Goal: Task Accomplishment & Management: Use online tool/utility

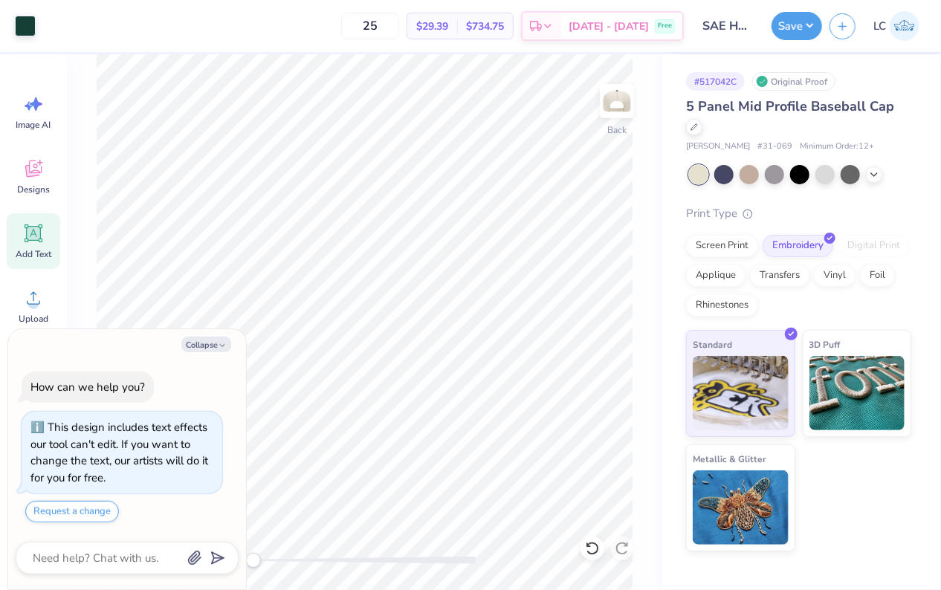
click at [28, 239] on icon at bounding box center [34, 234] width 14 height 14
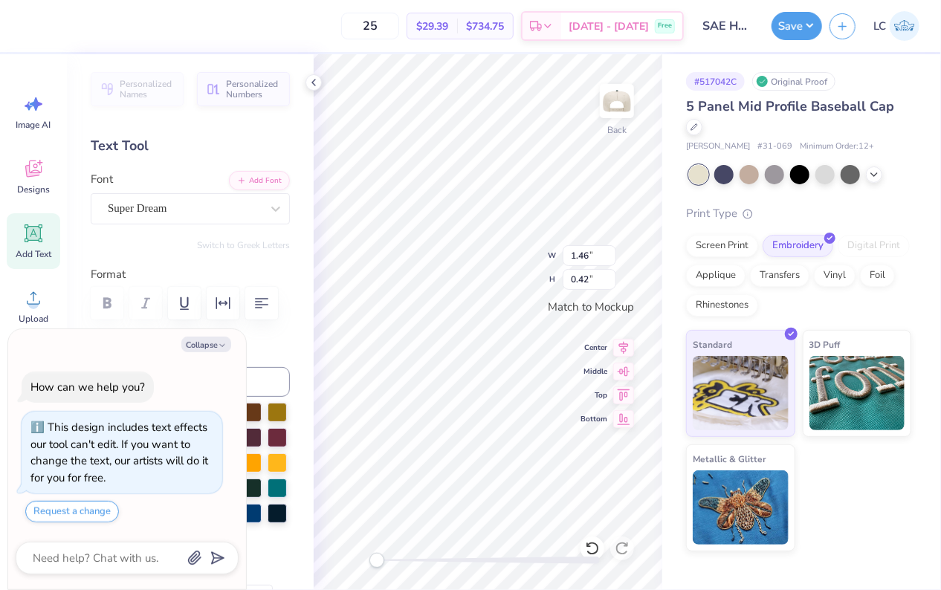
type textarea "x"
type textarea "TMEXT"
type textarea "x"
type textarea "TMEXT"
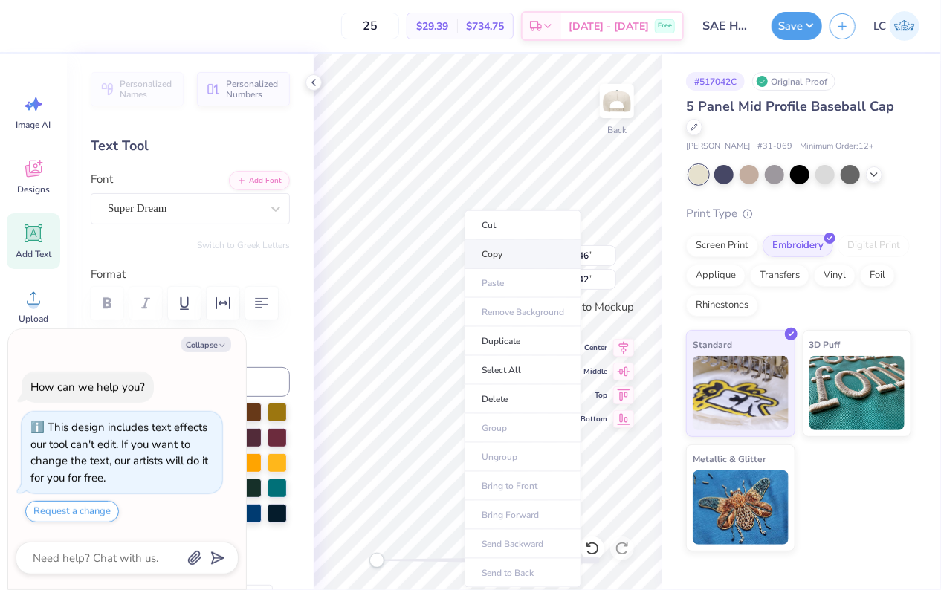
click at [465, 250] on li "Copy" at bounding box center [523, 254] width 117 height 29
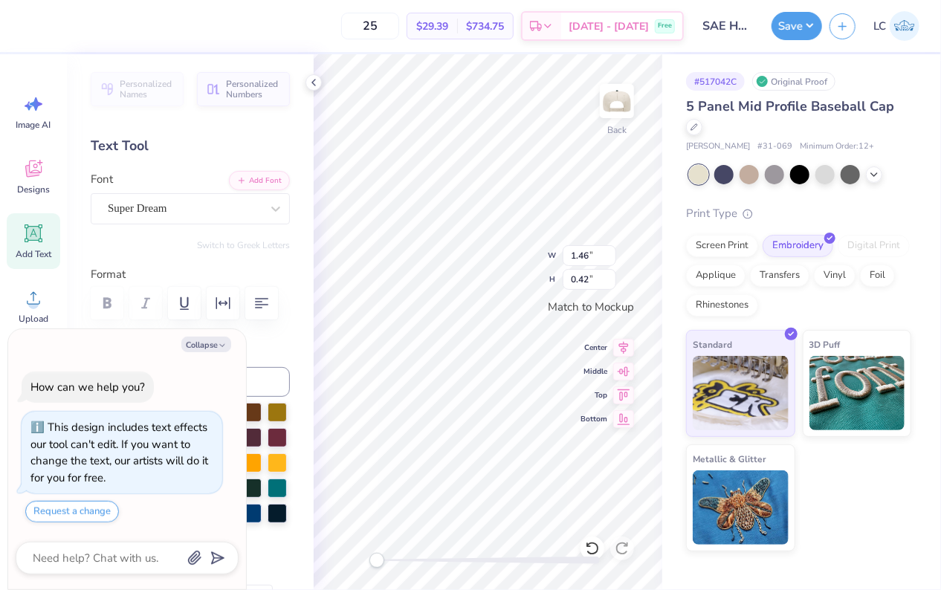
type textarea "x"
type textarea "M"
type textarea "x"
type textarea "Mi"
type textarea "x"
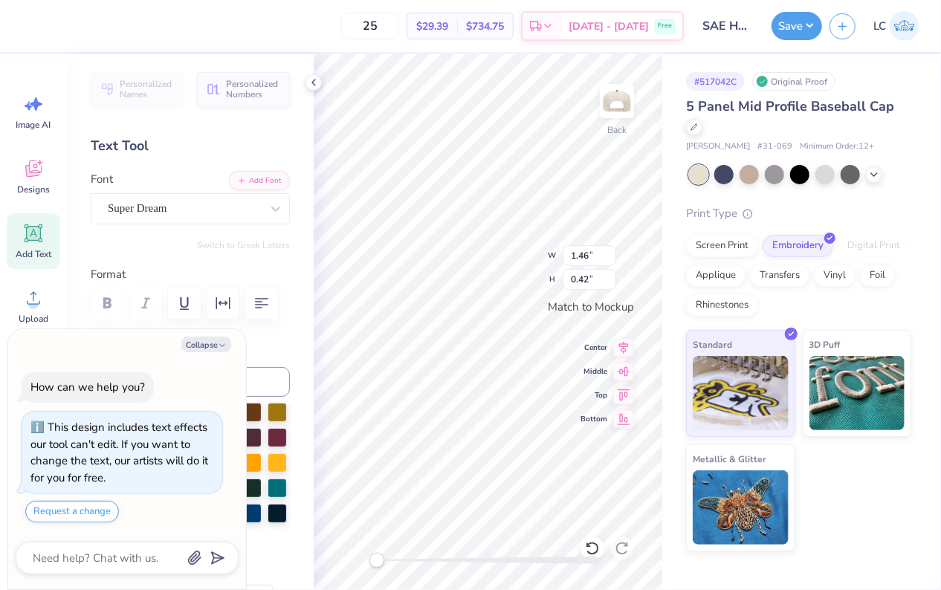
type textarea "Mia"
type textarea "x"
type textarea "Miam"
type textarea "x"
type textarea "Miami"
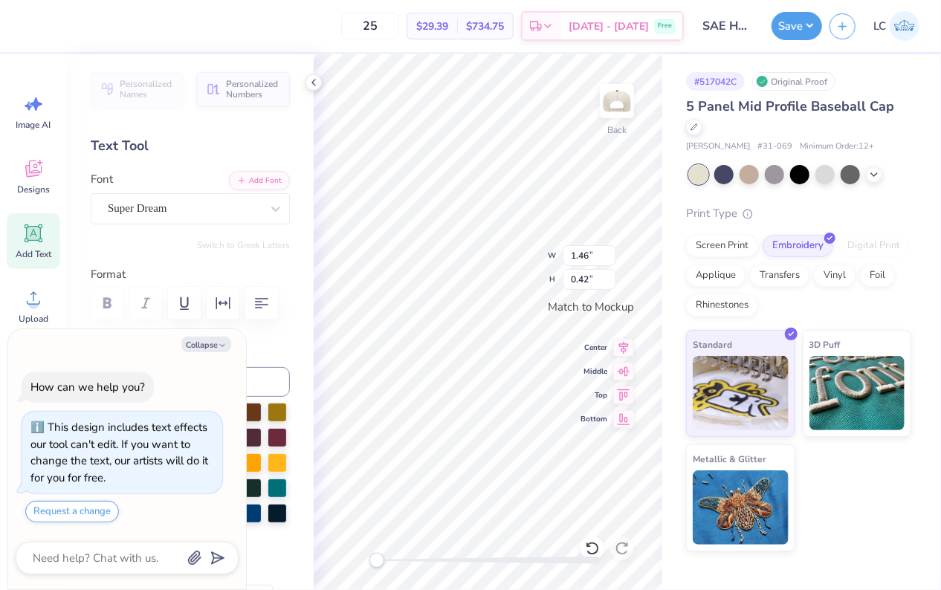
type textarea "x"
type textarea "Miami,"
type textarea "x"
type textarea "Miami,"
type textarea "x"
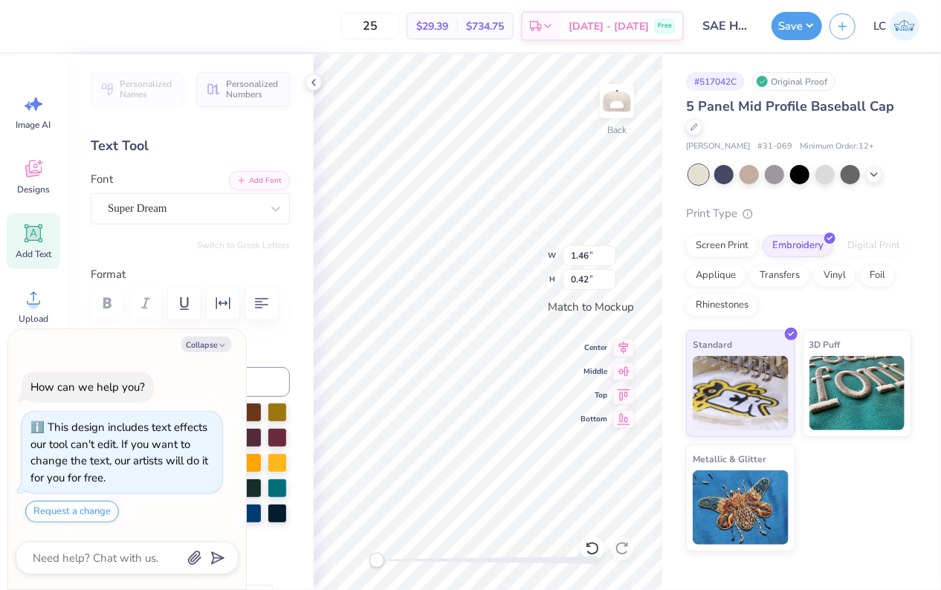
type textarea "Miami, FL"
type textarea "x"
type textarea "Miami, FL"
click at [194, 201] on div "Super Dream" at bounding box center [184, 208] width 156 height 23
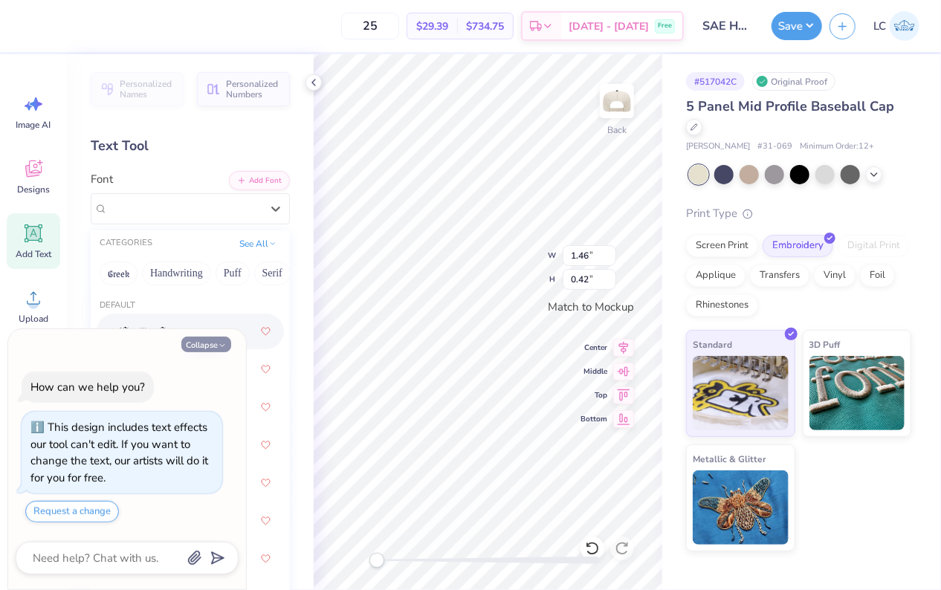
click at [219, 348] on icon "button" at bounding box center [222, 345] width 9 height 9
type textarea "x"
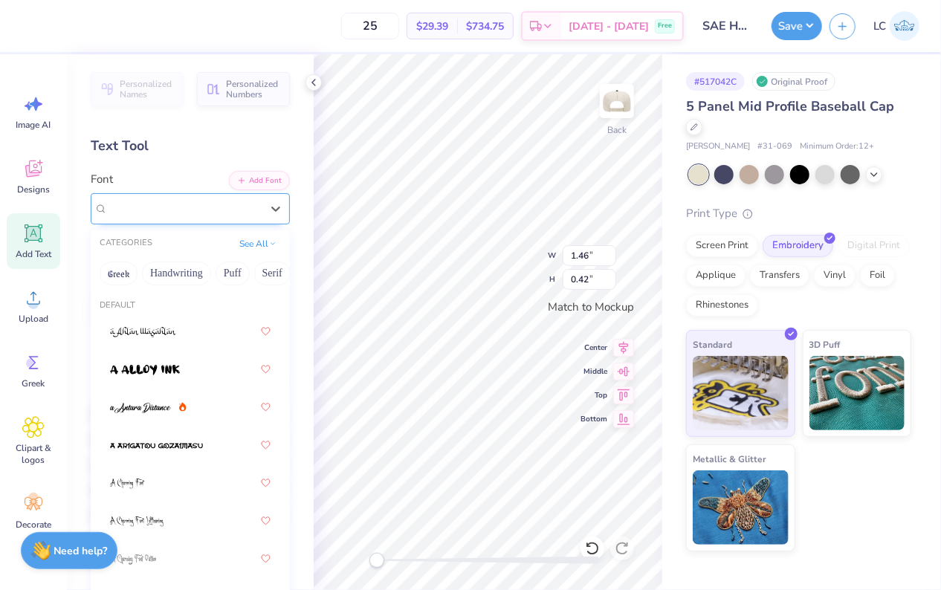
click at [200, 201] on div "Super Dream" at bounding box center [184, 208] width 156 height 23
click at [180, 274] on button "Handwriting" at bounding box center [176, 274] width 69 height 24
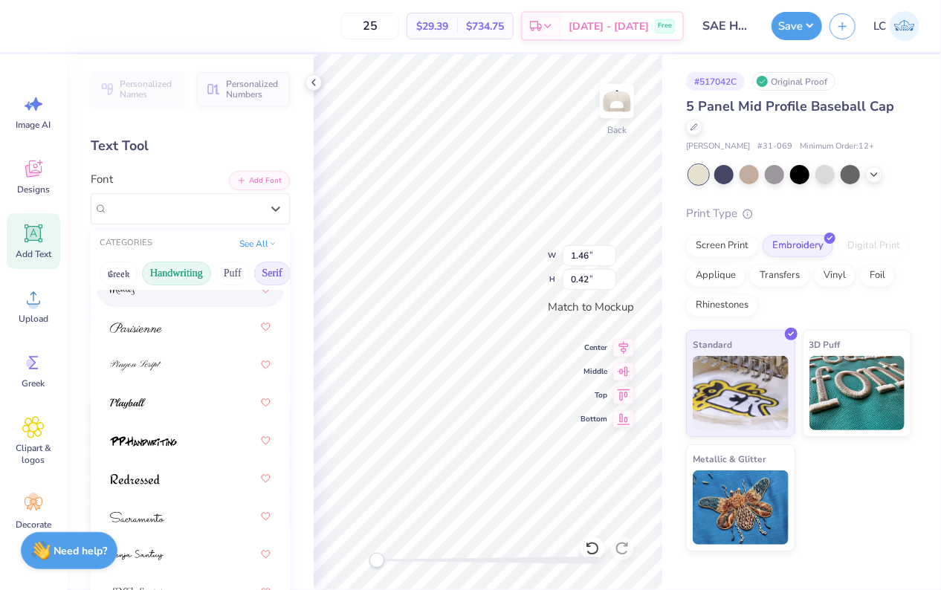
scroll to position [0, 47]
click at [227, 271] on button "Serif" at bounding box center [225, 274] width 36 height 24
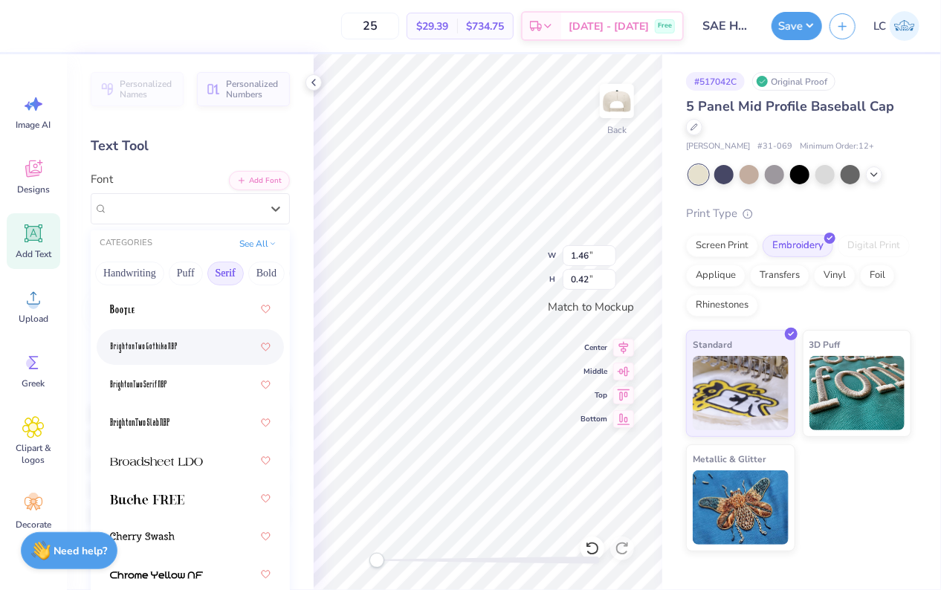
scroll to position [82, 0]
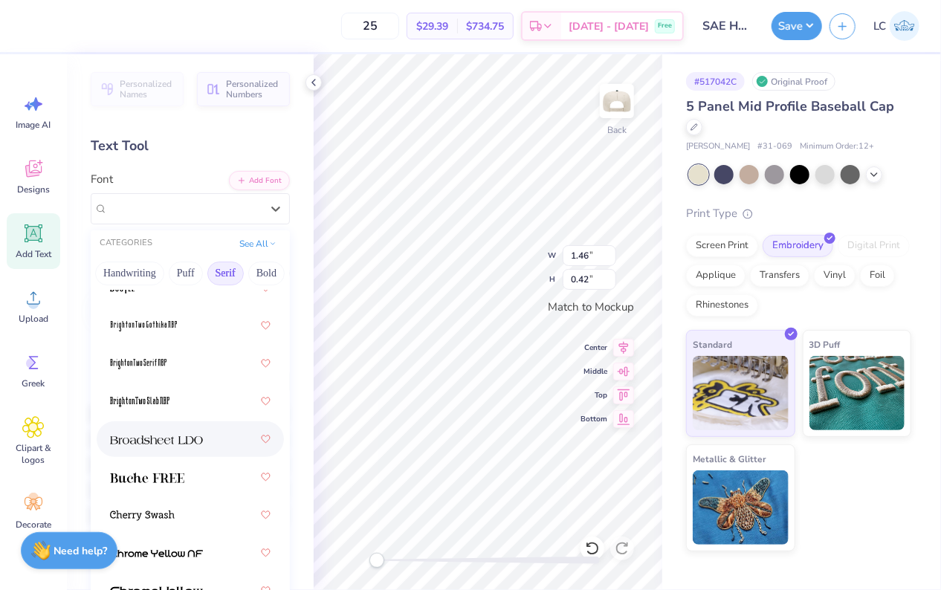
click at [204, 433] on div at bounding box center [190, 439] width 161 height 27
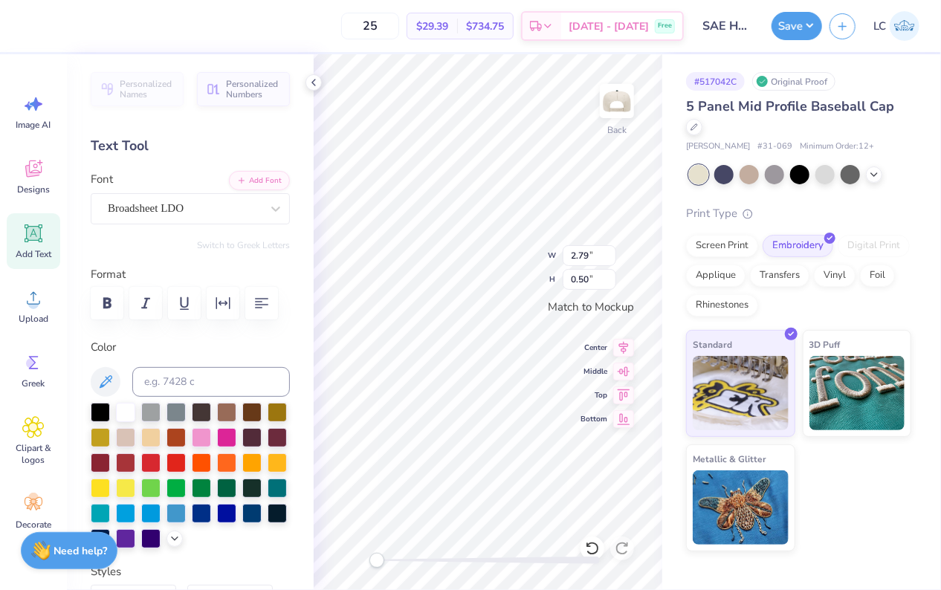
type input "0.95"
type input "1.85"
click at [23, 21] on div at bounding box center [25, 24] width 21 height 21
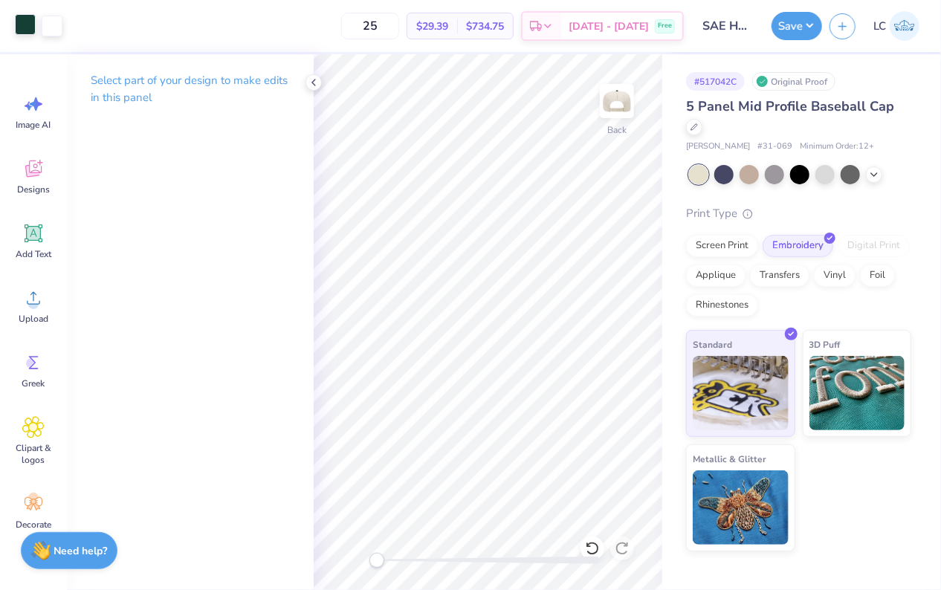
click at [33, 18] on div at bounding box center [25, 24] width 21 height 21
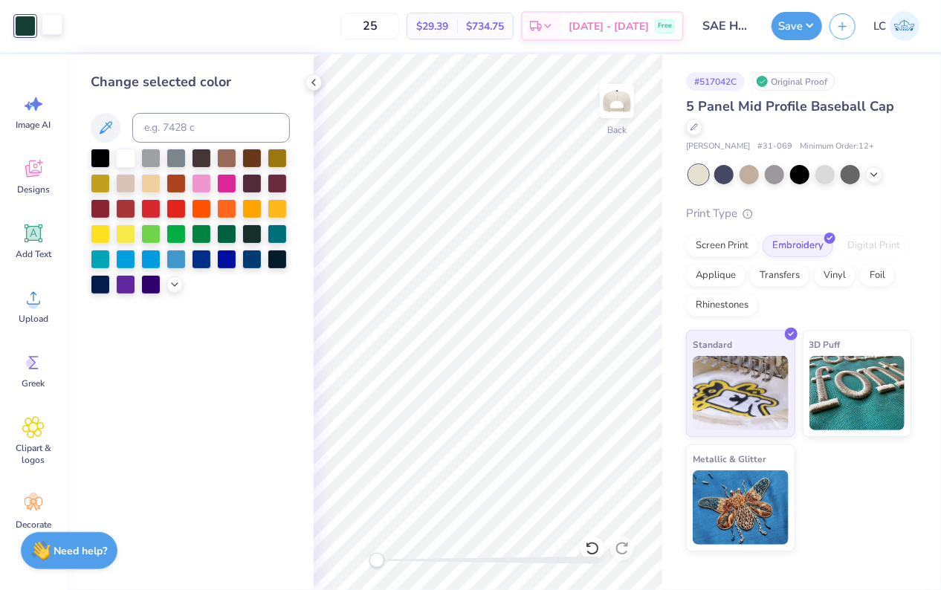
click at [56, 27] on div at bounding box center [52, 24] width 21 height 21
click at [165, 132] on input at bounding box center [211, 128] width 158 height 30
type input "567"
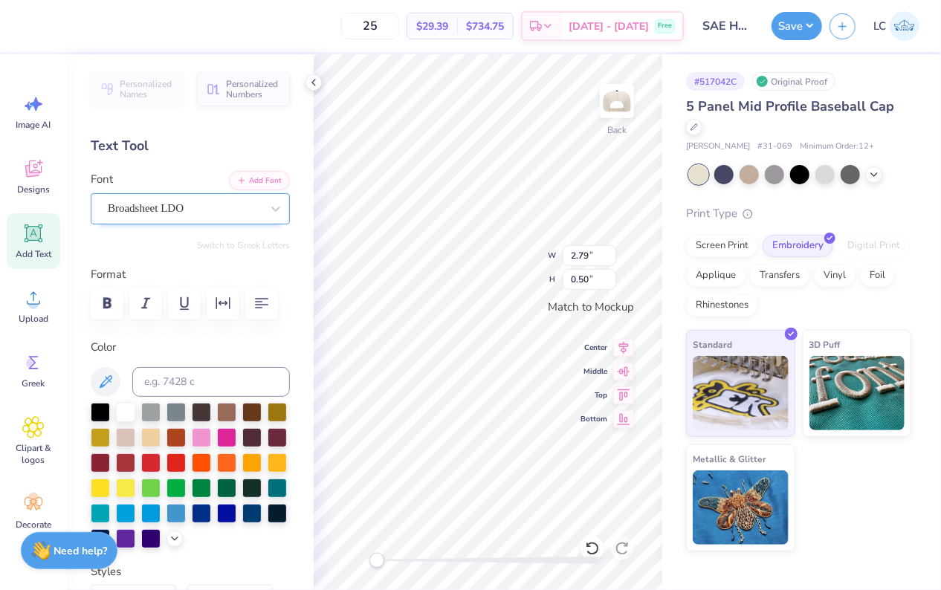
click at [206, 198] on div at bounding box center [184, 208] width 153 height 20
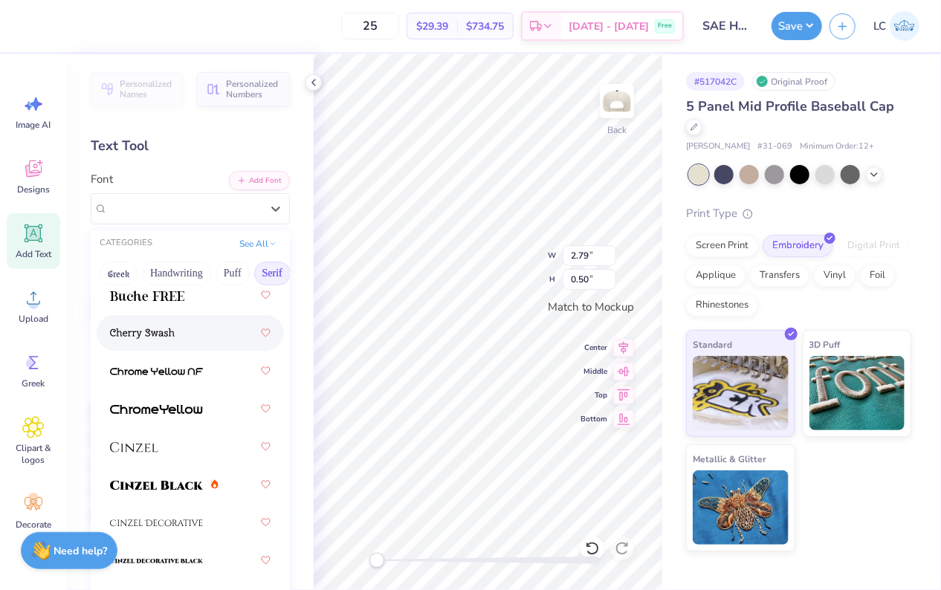
scroll to position [265, 0]
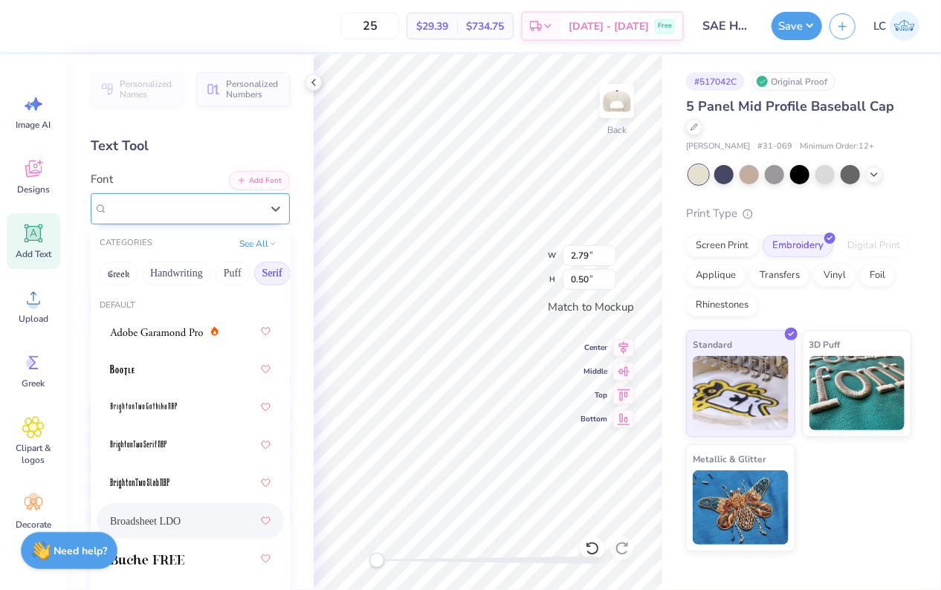
click at [158, 207] on span "Broadsheet LDO" at bounding box center [146, 208] width 76 height 17
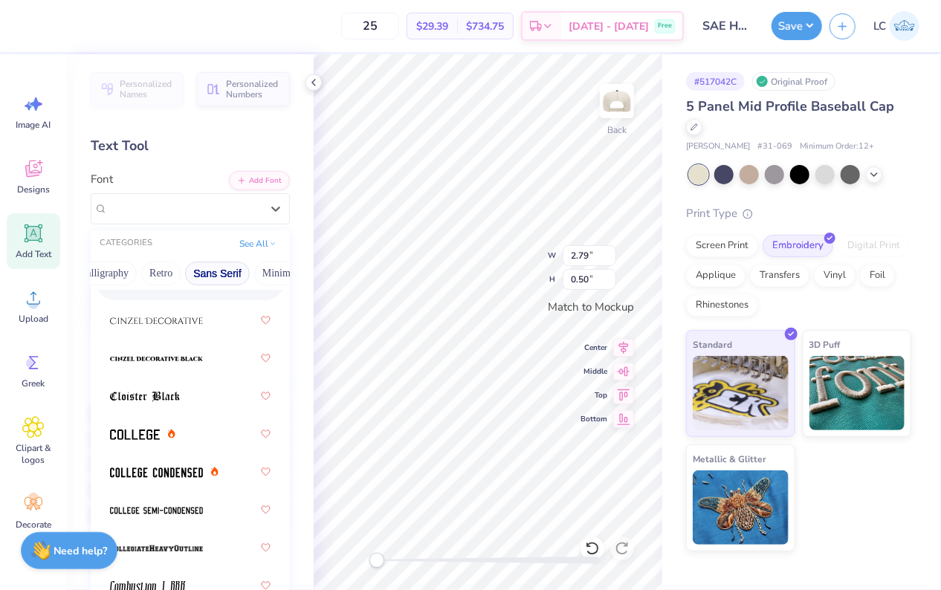
scroll to position [0, 268]
click at [163, 273] on button "Retro" at bounding box center [157, 274] width 39 height 24
click at [208, 271] on button "Sans Serif" at bounding box center [214, 274] width 65 height 24
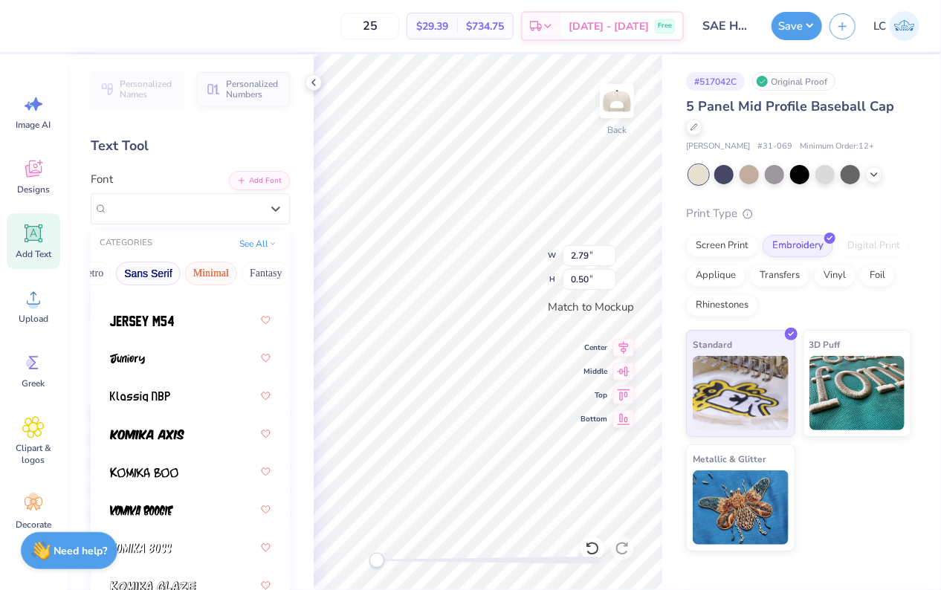
scroll to position [0, 345]
click at [192, 267] on button "Minimal" at bounding box center [200, 274] width 52 height 24
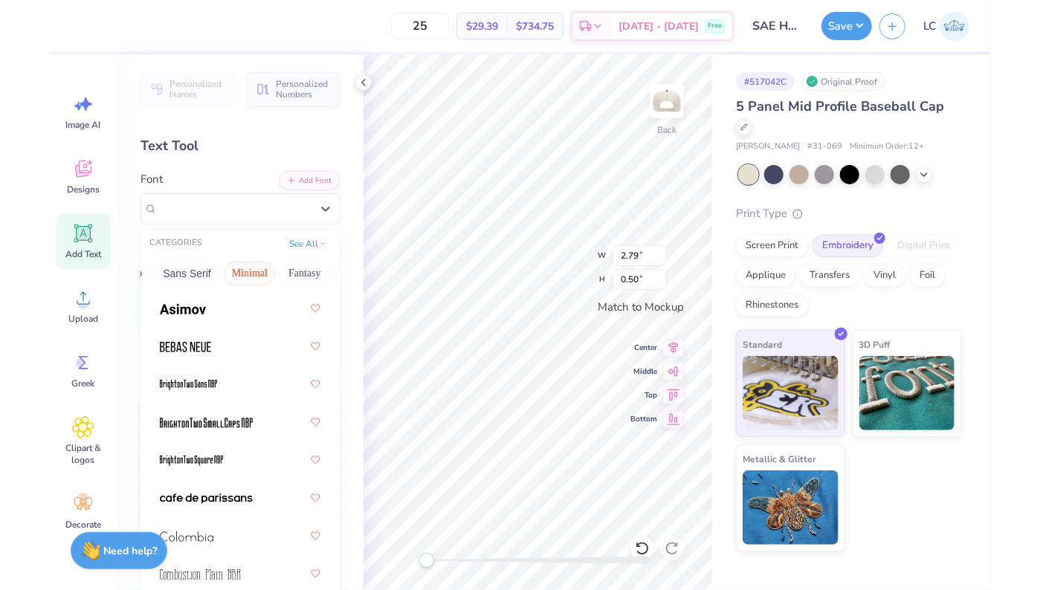
scroll to position [0, 0]
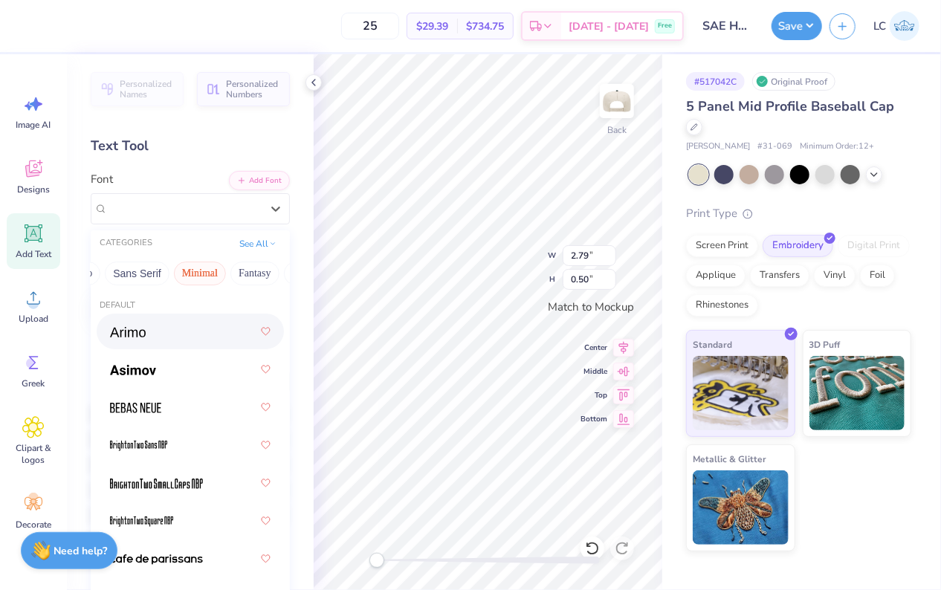
click at [177, 338] on div at bounding box center [190, 331] width 161 height 27
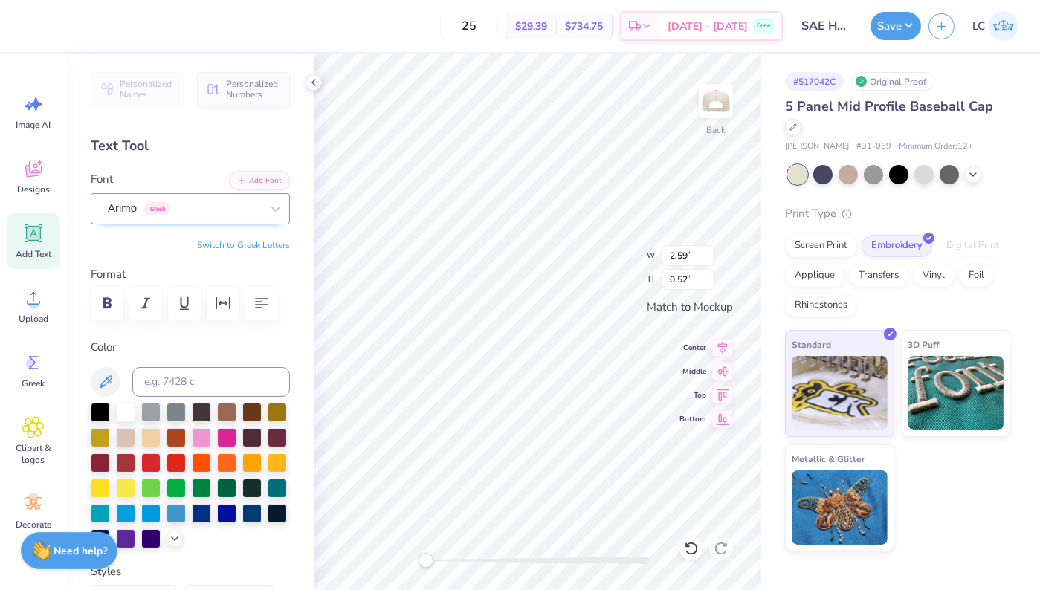
click at [175, 207] on div "Arimo Greek" at bounding box center [184, 208] width 156 height 23
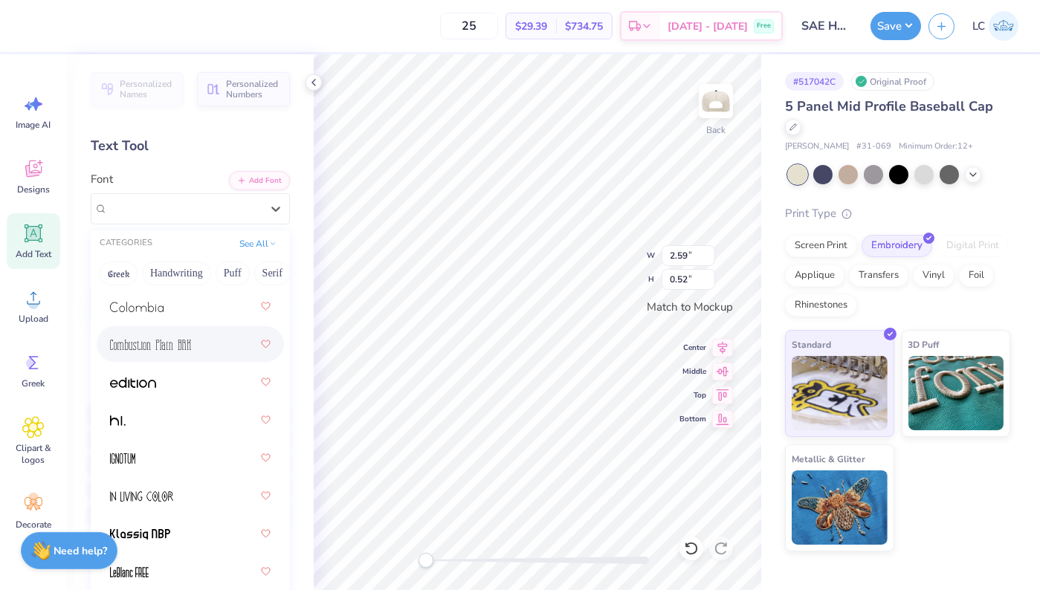
scroll to position [294, 0]
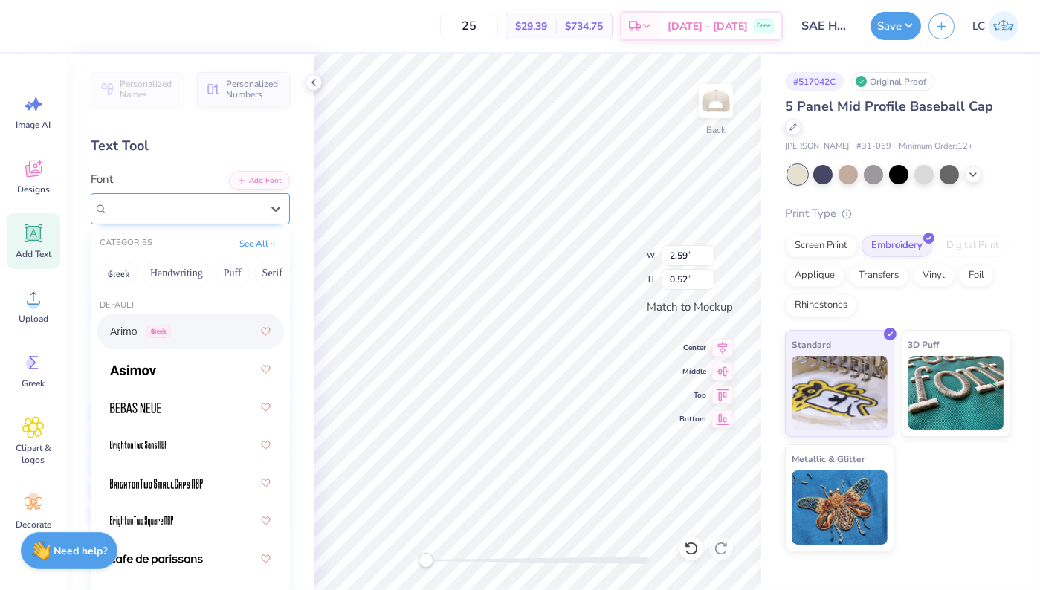
click at [158, 195] on div "Arimo Greek" at bounding box center [190, 208] width 199 height 31
click at [190, 273] on button "Calligraphy" at bounding box center [175, 274] width 65 height 24
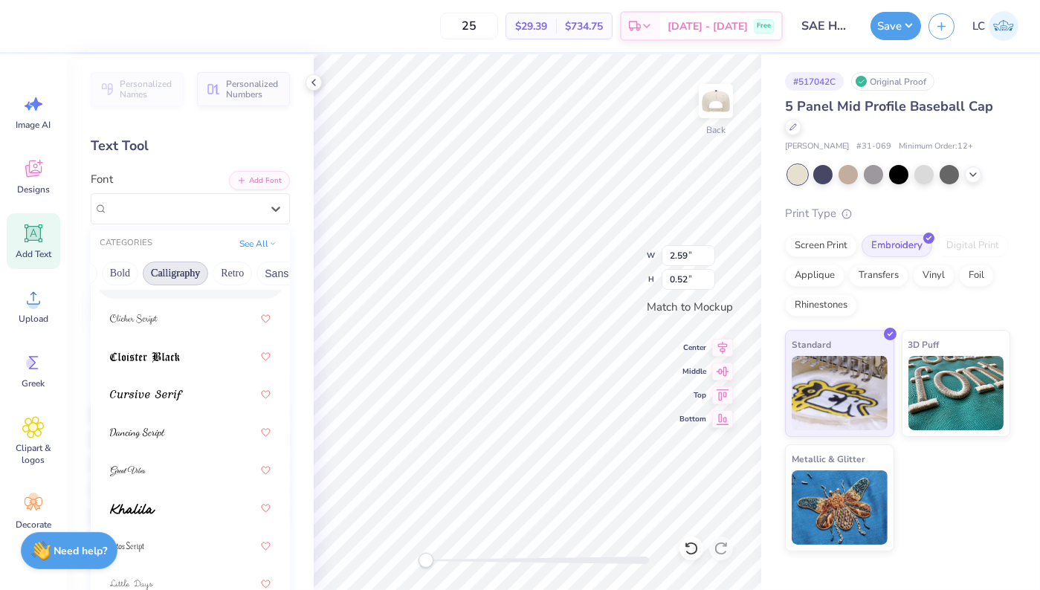
scroll to position [407, 0]
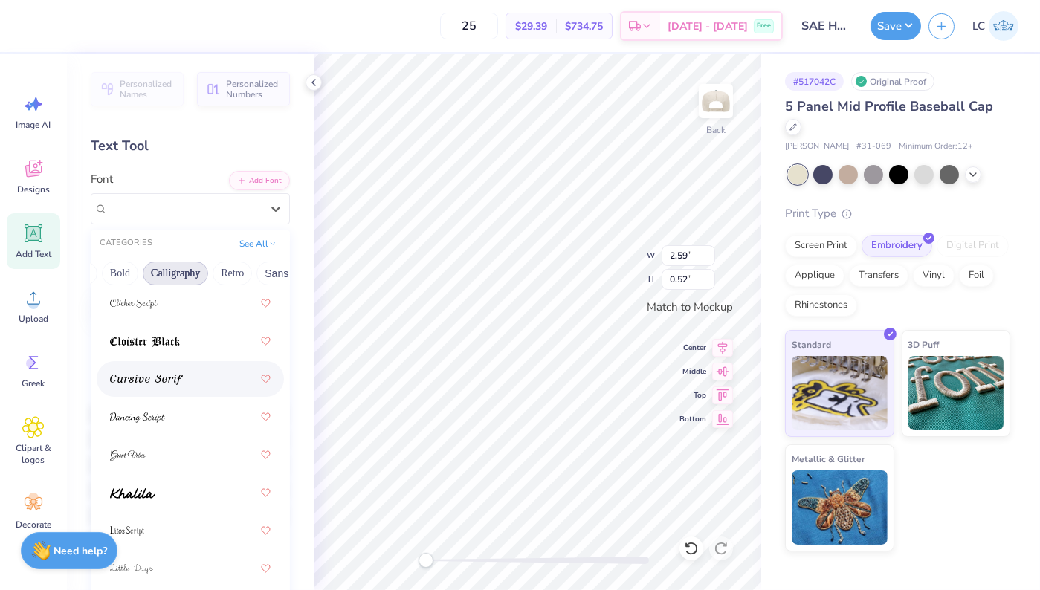
click at [194, 389] on div at bounding box center [190, 379] width 161 height 27
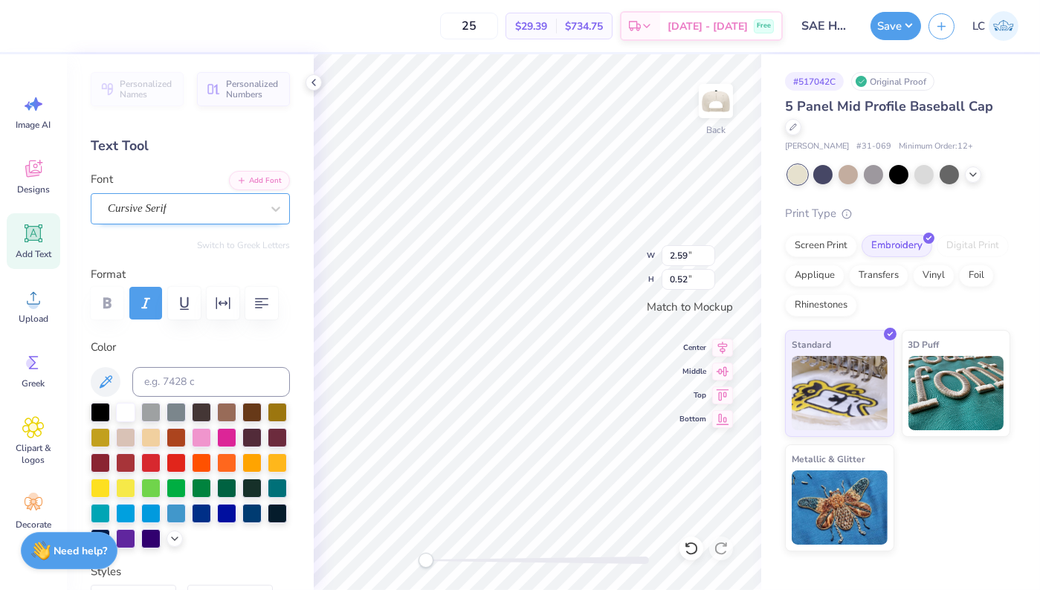
click at [146, 202] on div "Cursive Serif" at bounding box center [184, 208] width 156 height 23
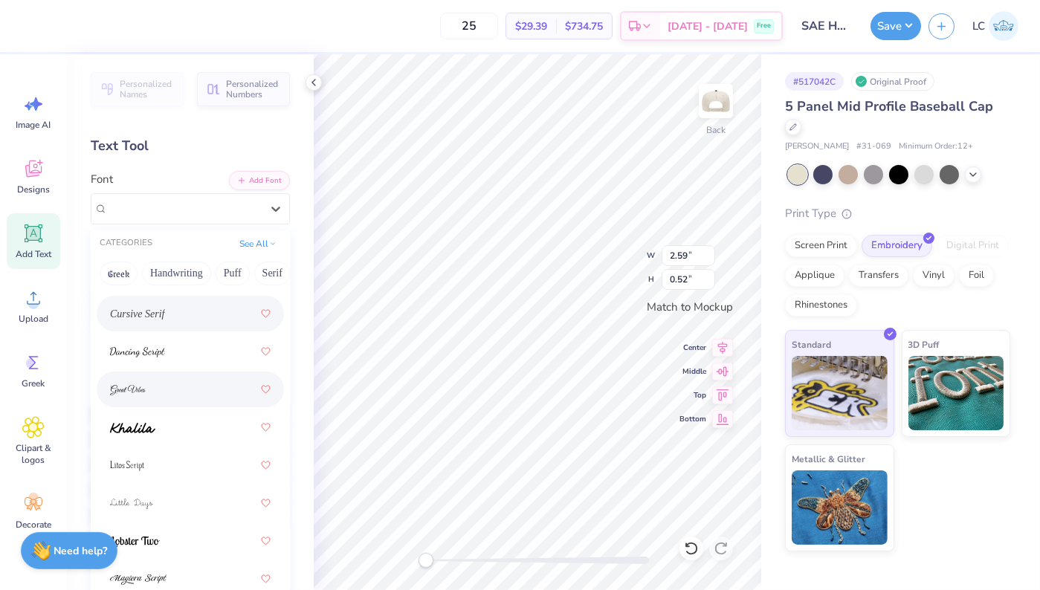
scroll to position [475, 0]
click at [183, 437] on div at bounding box center [190, 425] width 161 height 27
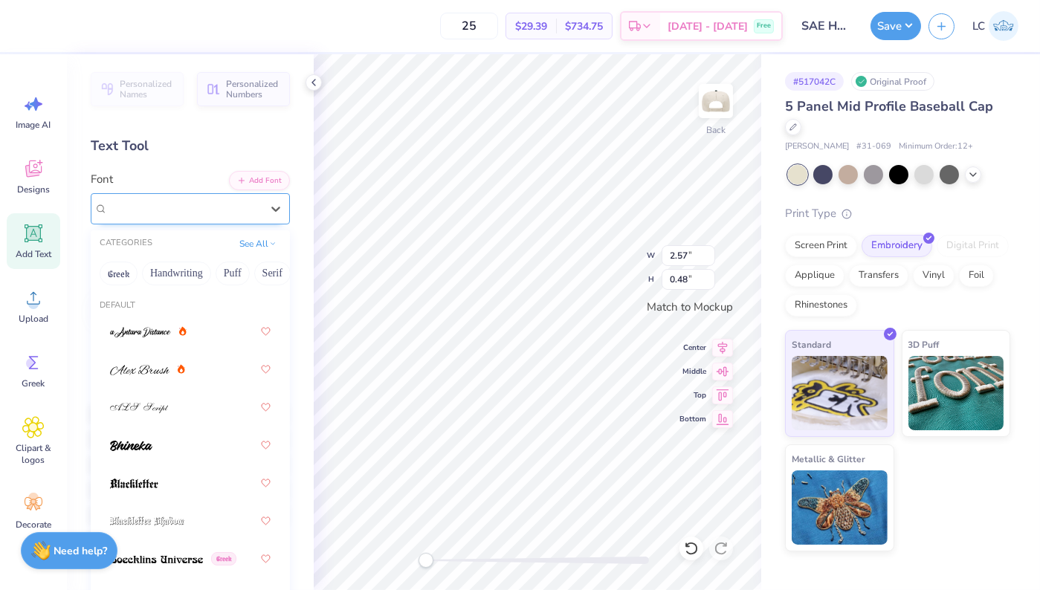
click at [160, 215] on div "Khalila" at bounding box center [184, 208] width 156 height 23
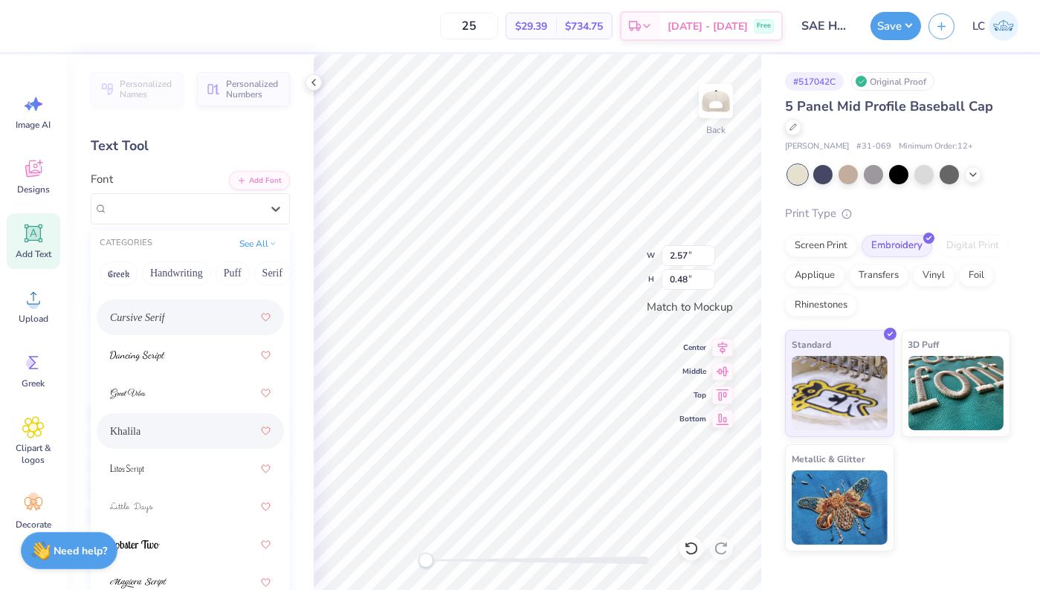
scroll to position [473, 0]
click at [175, 324] on div "Cursive Serif" at bounding box center [190, 313] width 161 height 27
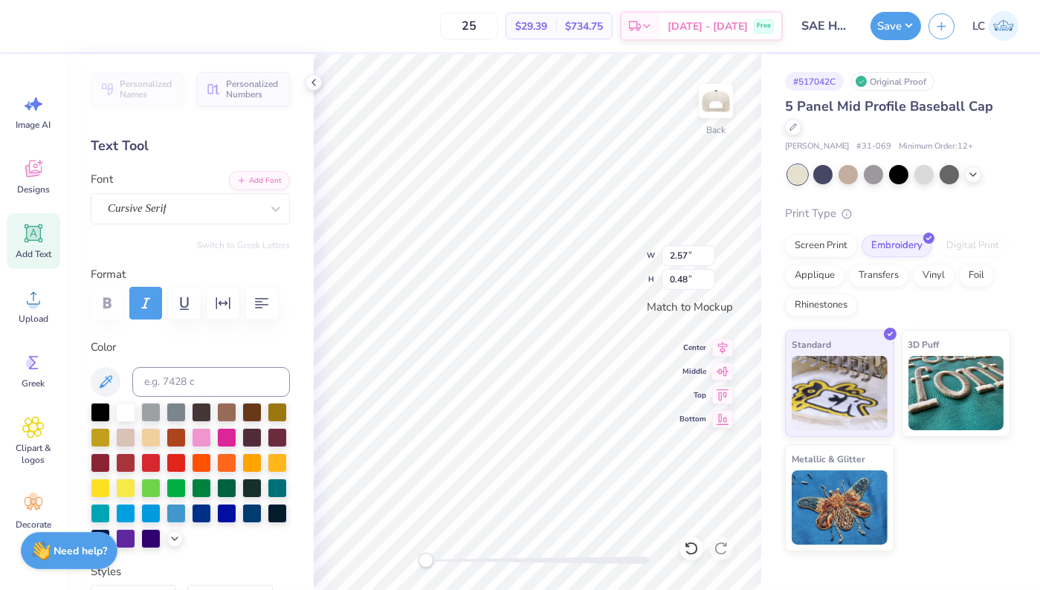
scroll to position [0, 1]
type textarea "Miami, Fl"
click at [237, 226] on div "Personalized Names Personalized Numbers Text Tool Add Font Font Cursive Serif S…" at bounding box center [190, 322] width 247 height 536
click at [211, 210] on div "Cursive Serif" at bounding box center [184, 208] width 156 height 23
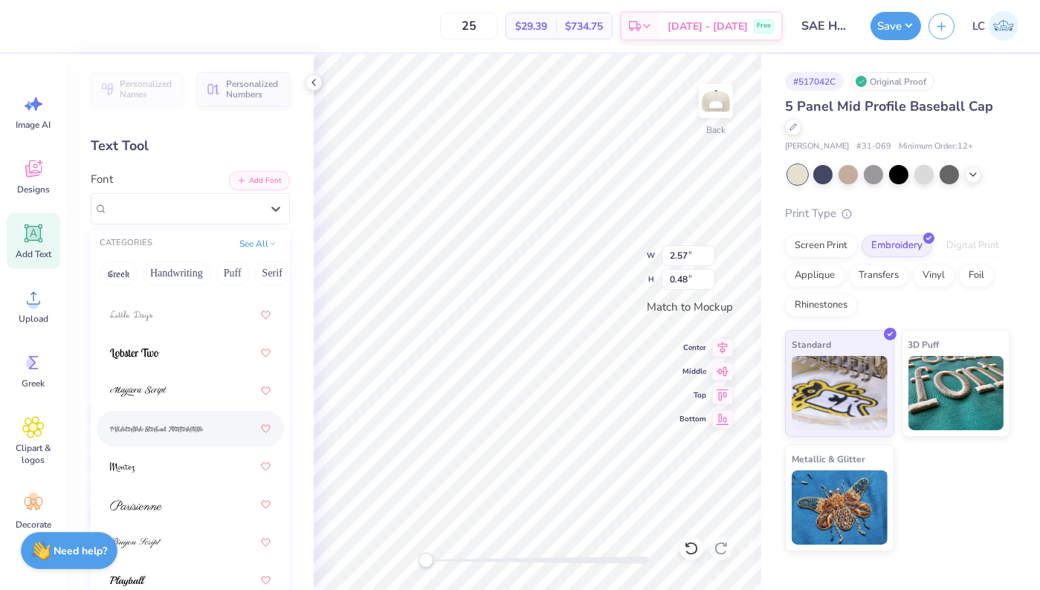
scroll to position [687, 0]
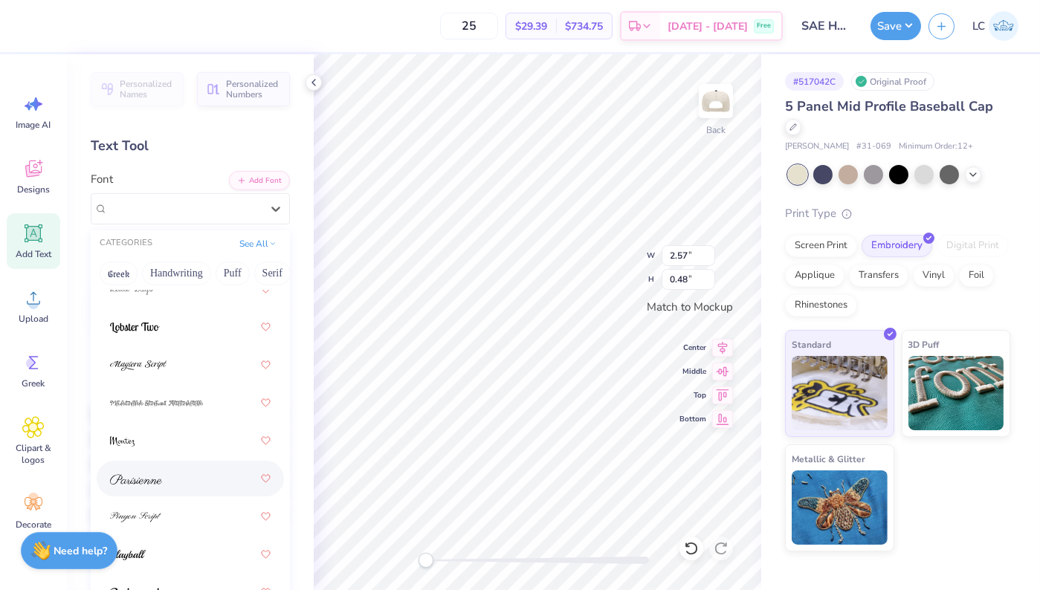
click at [194, 477] on div at bounding box center [190, 478] width 161 height 27
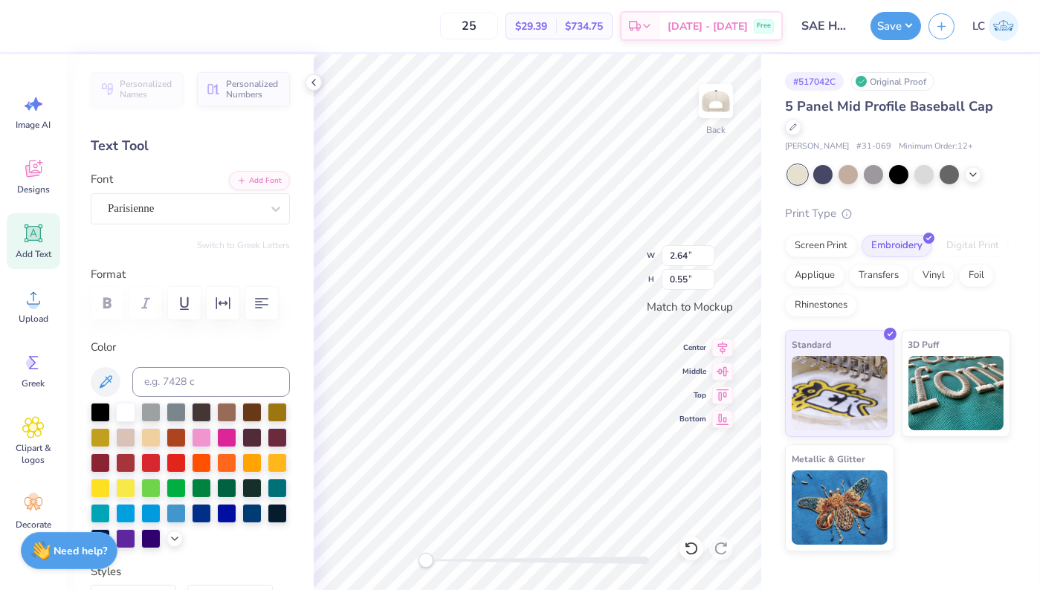
scroll to position [0, 0]
type textarea "Miami"
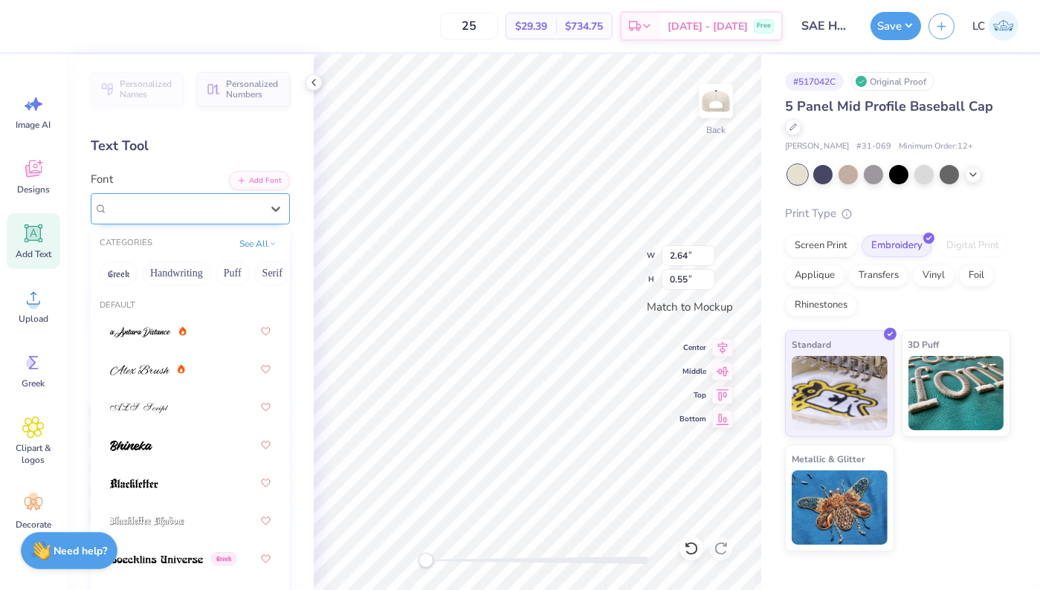
click at [153, 213] on div "Parisienne" at bounding box center [184, 208] width 156 height 23
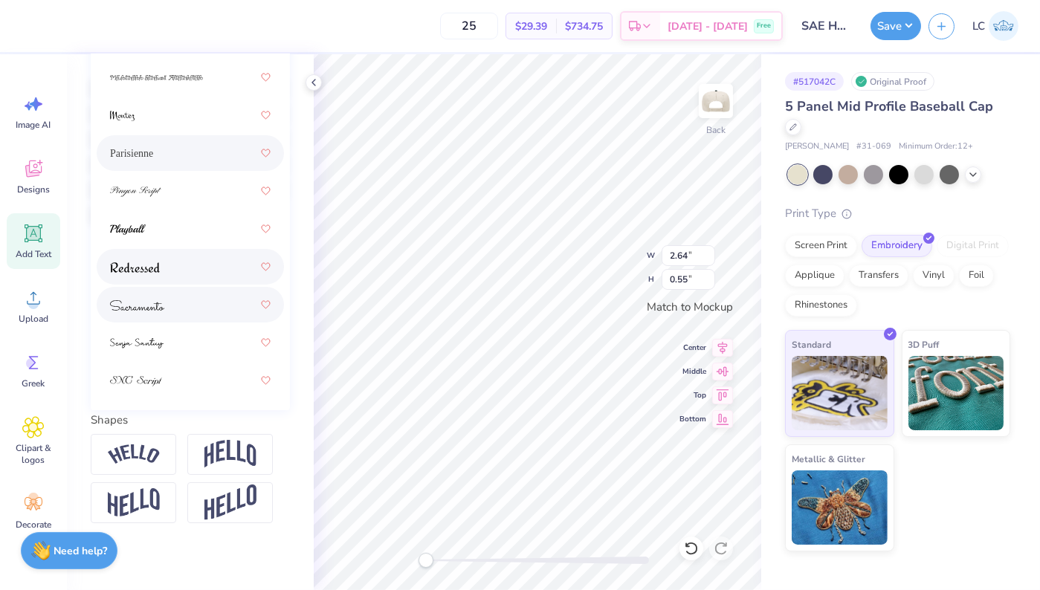
scroll to position [326, 0]
click at [145, 257] on div at bounding box center [190, 266] width 161 height 27
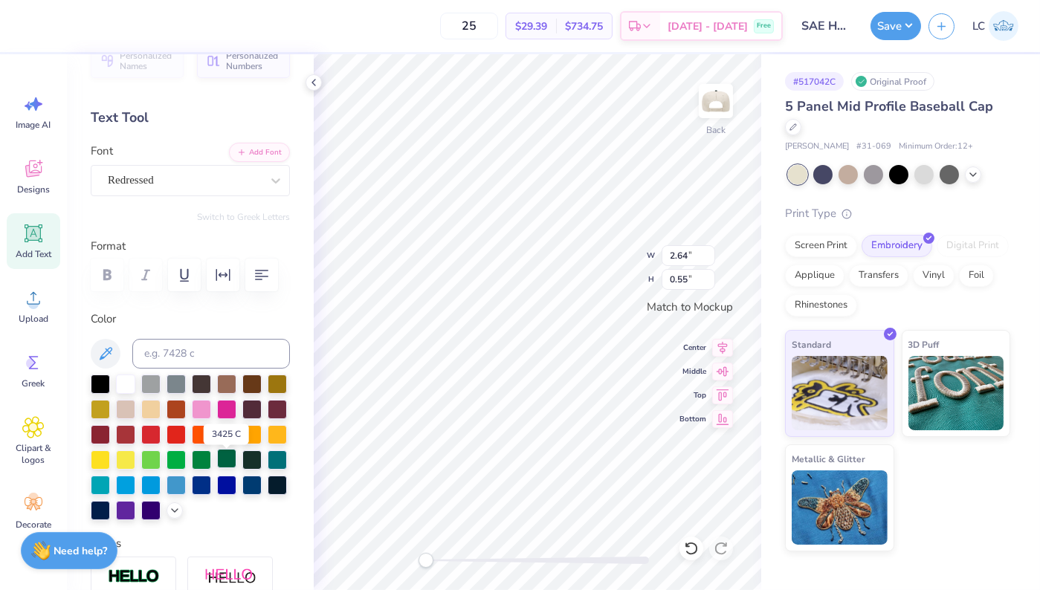
scroll to position [25, 0]
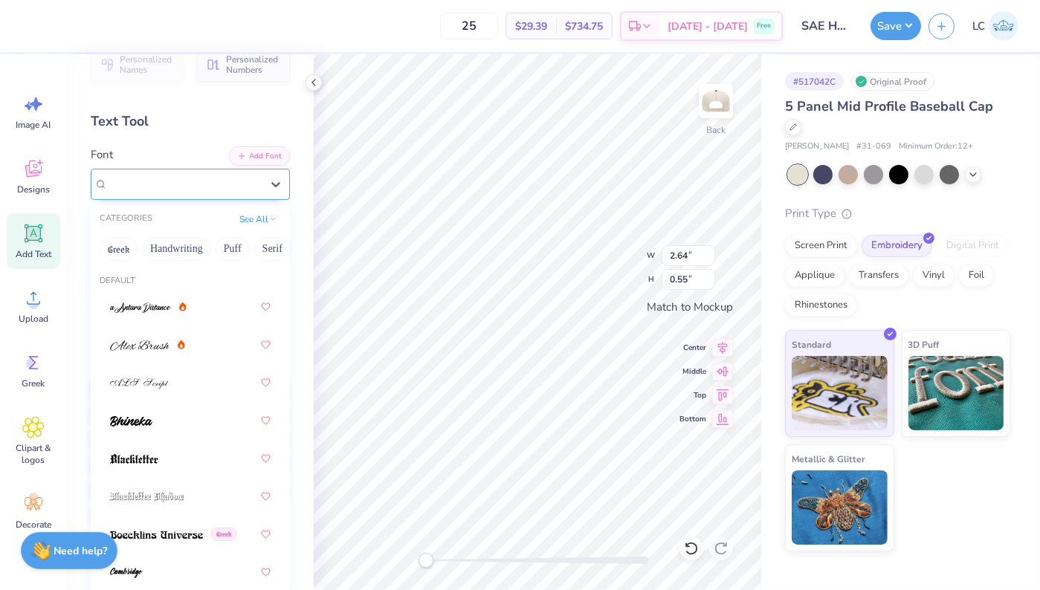
click at [162, 179] on div "Redressed" at bounding box center [184, 183] width 156 height 23
click at [167, 182] on div "Redressed" at bounding box center [184, 183] width 156 height 23
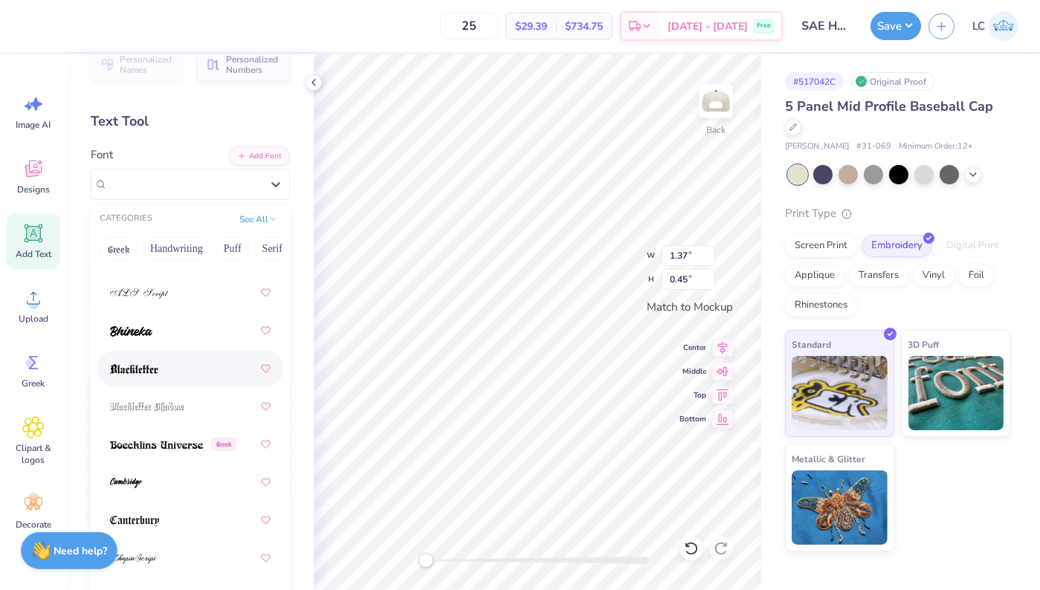
scroll to position [91, 0]
click at [150, 336] on span at bounding box center [131, 330] width 42 height 16
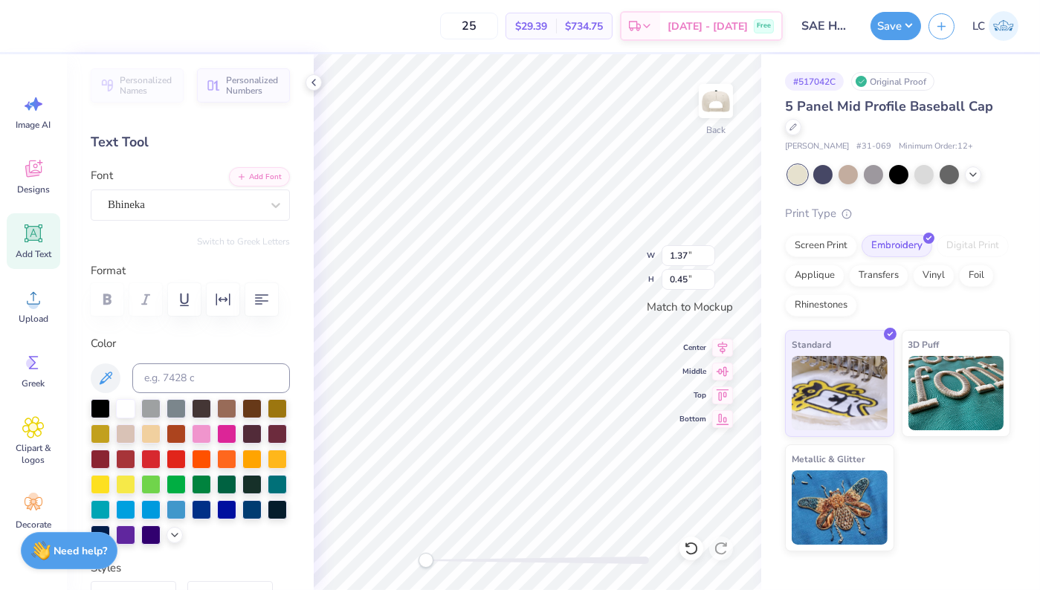
scroll to position [3, 0]
click at [201, 214] on div at bounding box center [184, 205] width 153 height 20
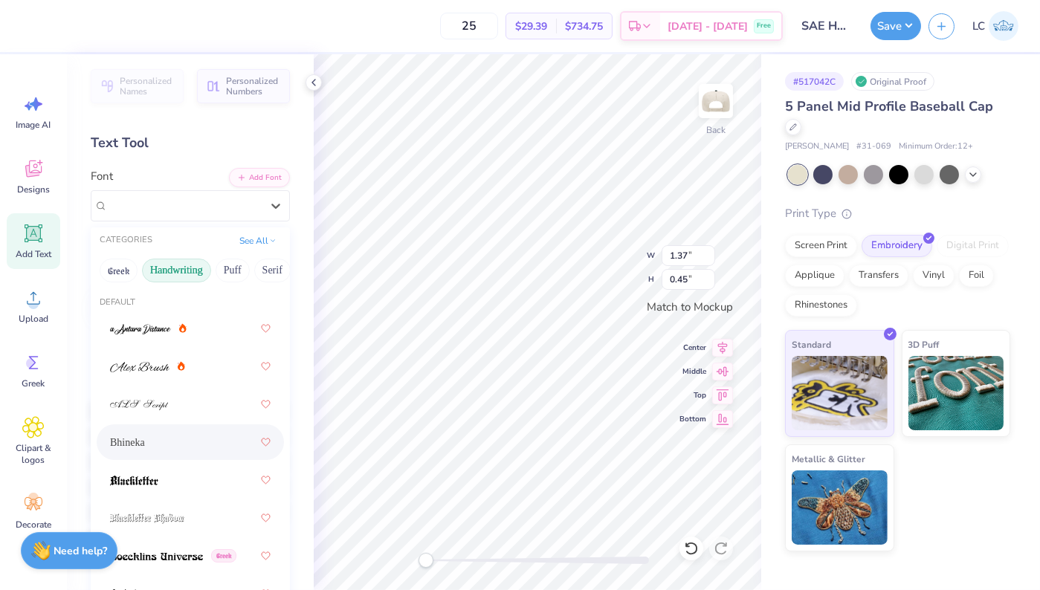
click at [172, 271] on button "Handwriting" at bounding box center [176, 271] width 69 height 24
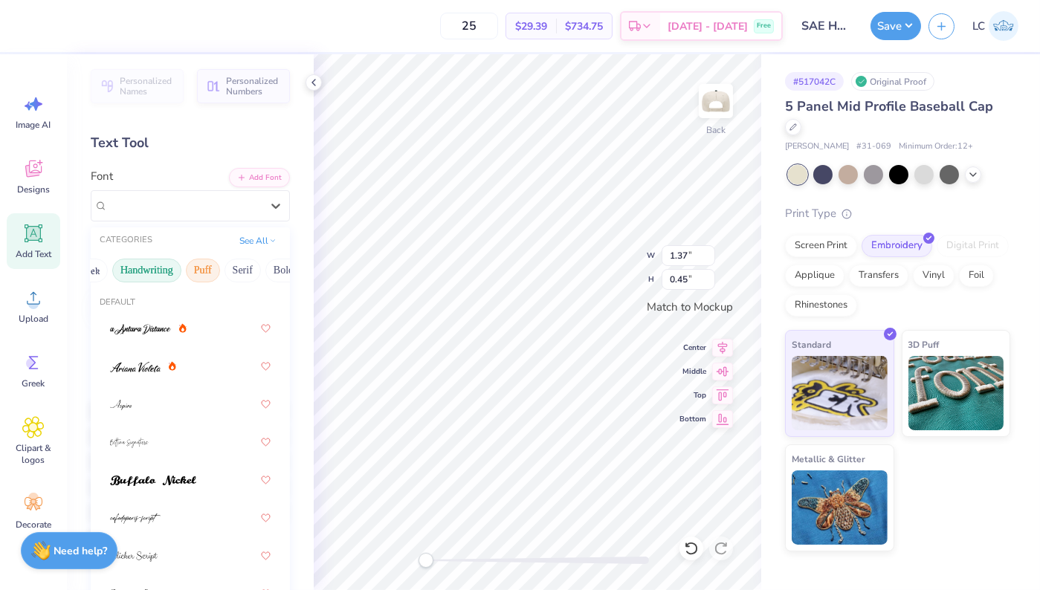
scroll to position [0, 42]
click at [244, 268] on button "Serif" at bounding box center [231, 271] width 36 height 24
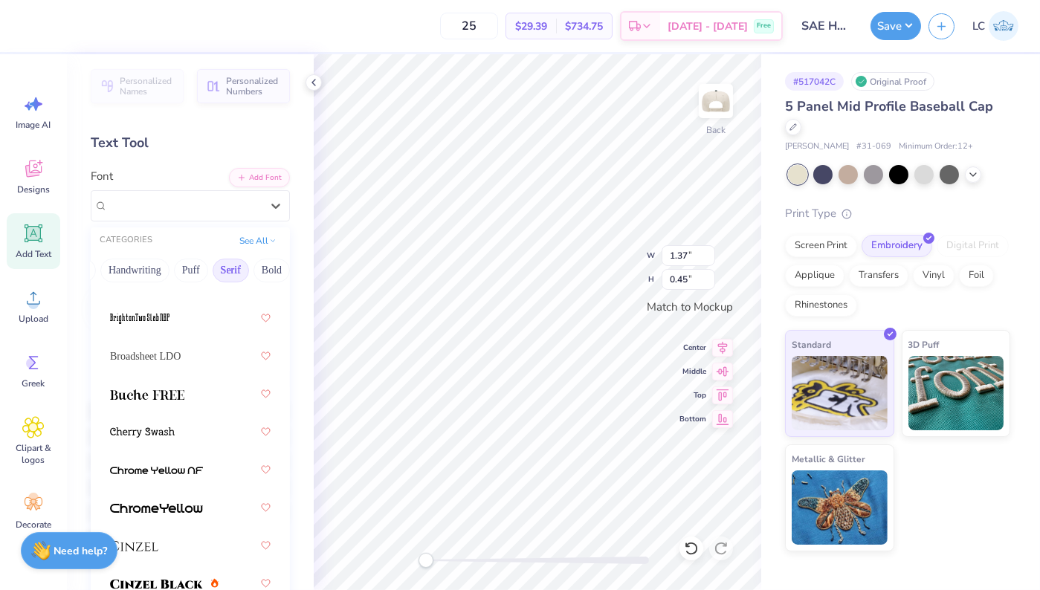
scroll to position [186, 0]
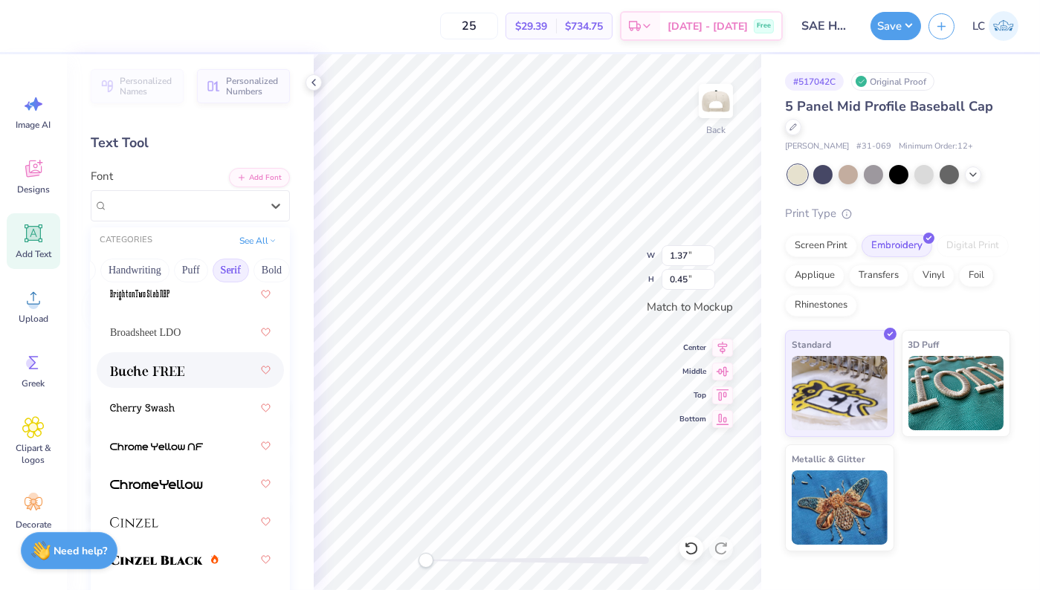
click at [200, 369] on div at bounding box center [190, 370] width 161 height 27
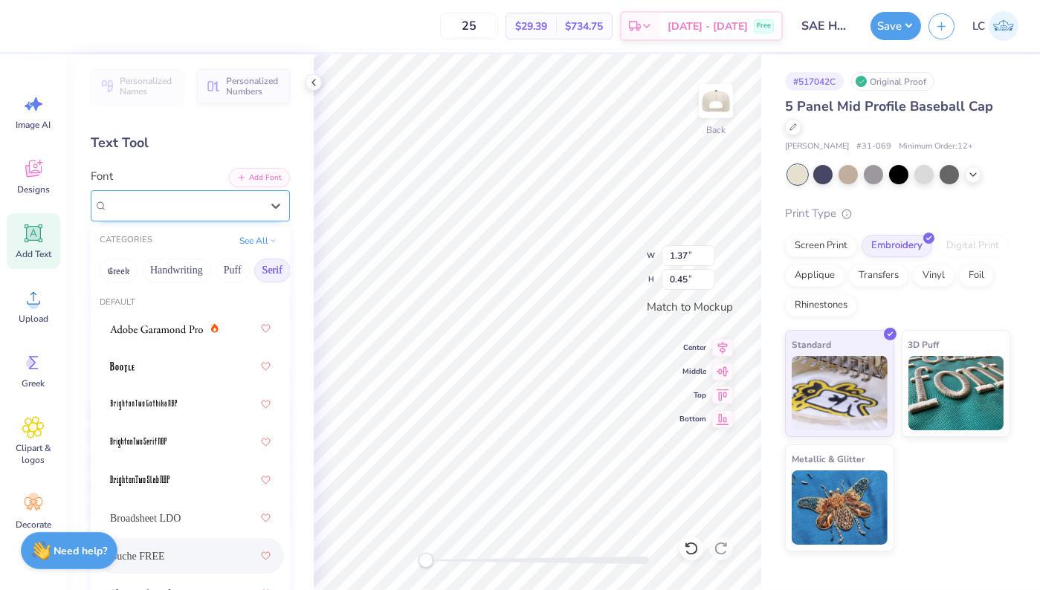
click at [166, 216] on div "Buche FREE" at bounding box center [184, 205] width 156 height 23
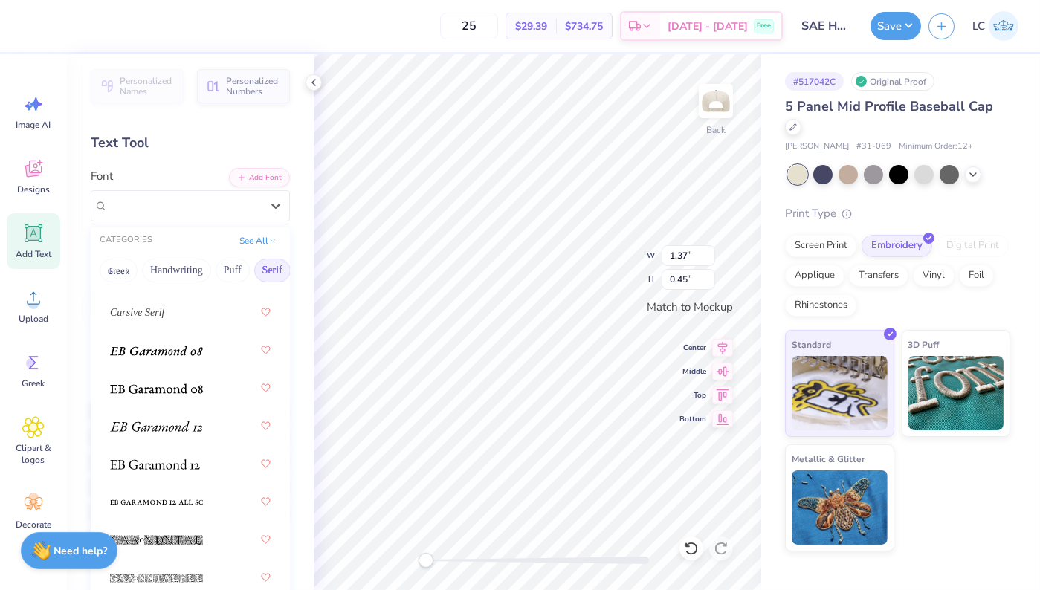
scroll to position [1231, 0]
drag, startPoint x: 169, startPoint y: 357, endPoint x: 171, endPoint y: 388, distance: 31.3
click at [171, 389] on div "Broadsheet LDO Buche FREE Cursive Serif Times New Roman Varsity Team" at bounding box center [190, 576] width 199 height 2992
click at [171, 388] on img at bounding box center [156, 387] width 93 height 10
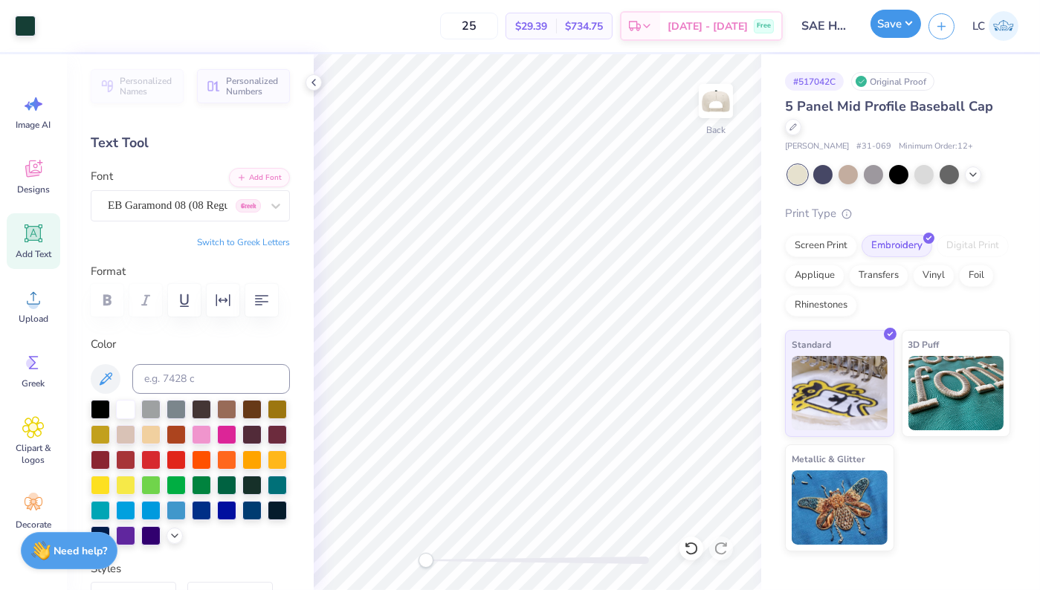
click at [879, 27] on button "Save" at bounding box center [895, 24] width 51 height 28
click at [262, 180] on button "Add Font" at bounding box center [259, 175] width 61 height 19
click at [39, 233] on icon at bounding box center [34, 234] width 14 height 14
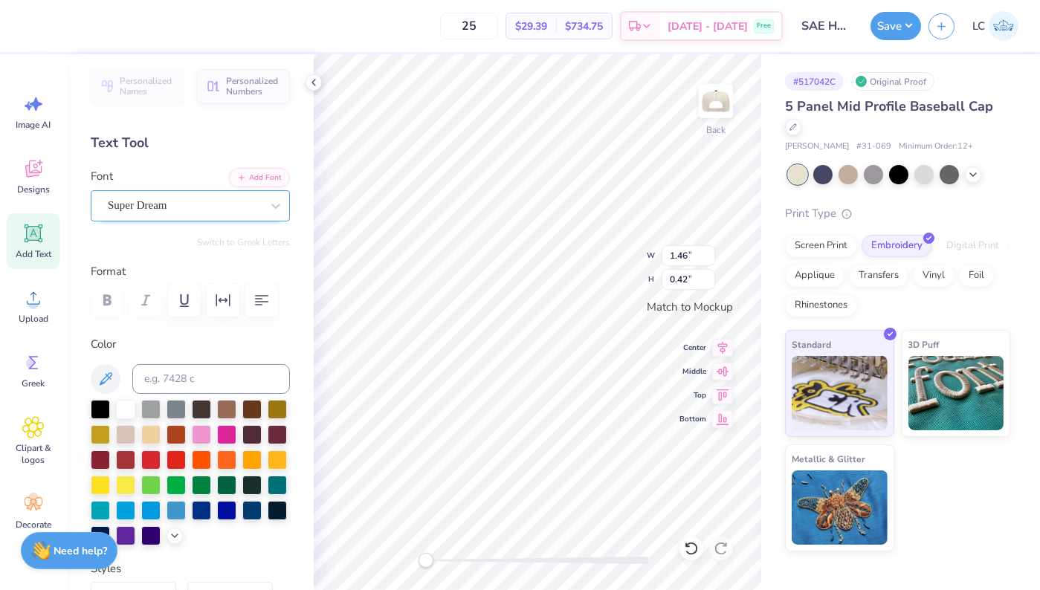
type textarea "SAE"
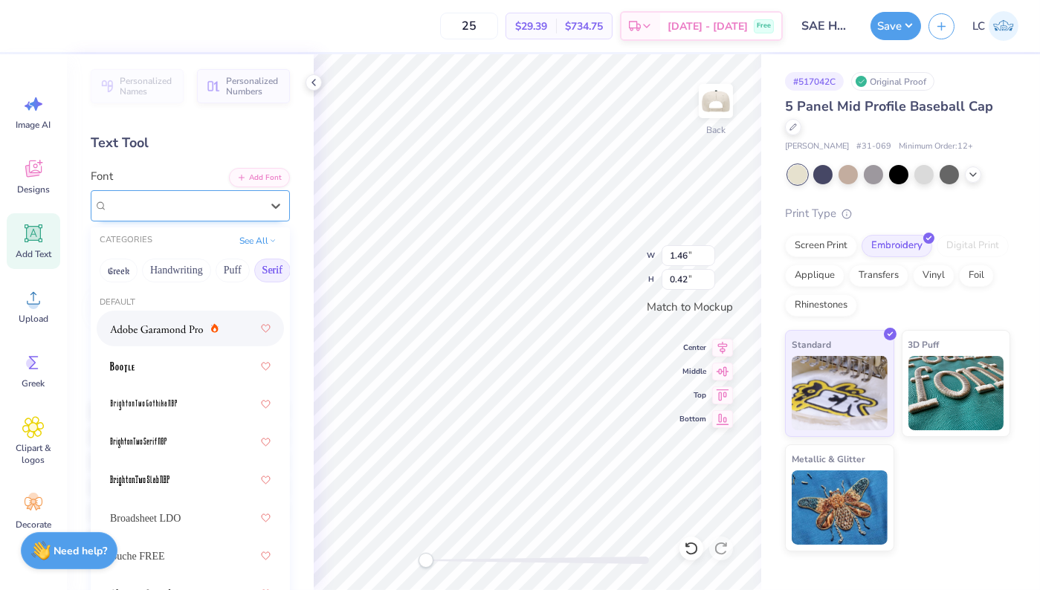
click at [165, 215] on div "Super Dream" at bounding box center [184, 205] width 156 height 23
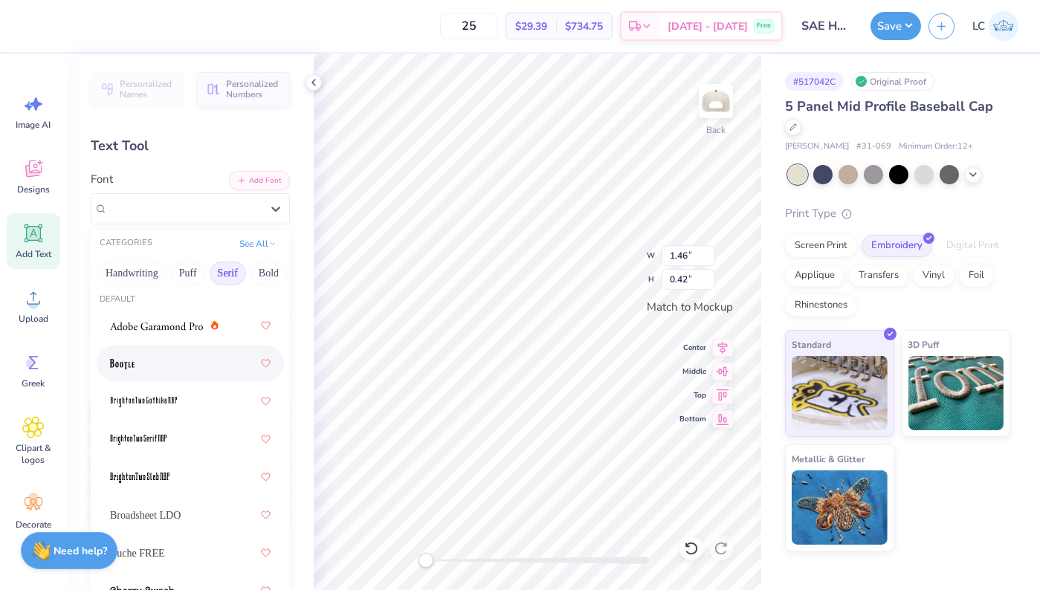
scroll to position [0, 0]
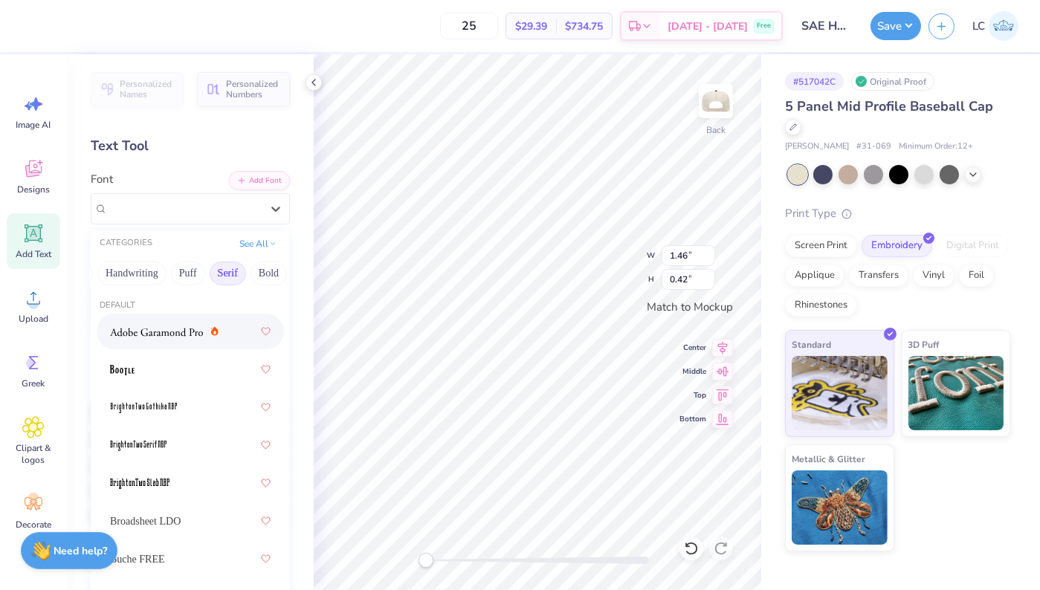
click at [167, 338] on span at bounding box center [156, 332] width 93 height 16
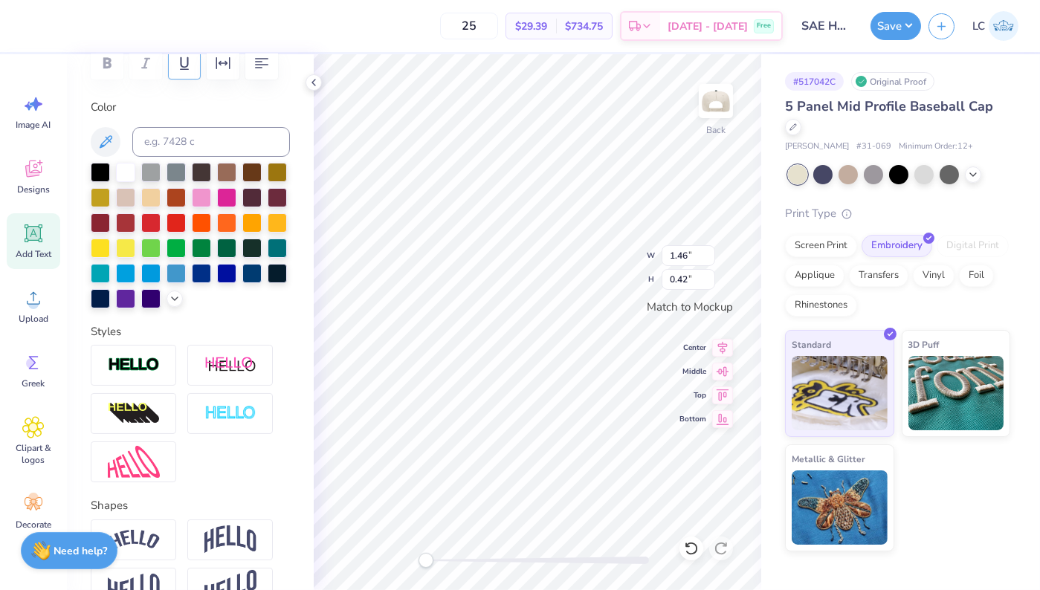
scroll to position [245, 0]
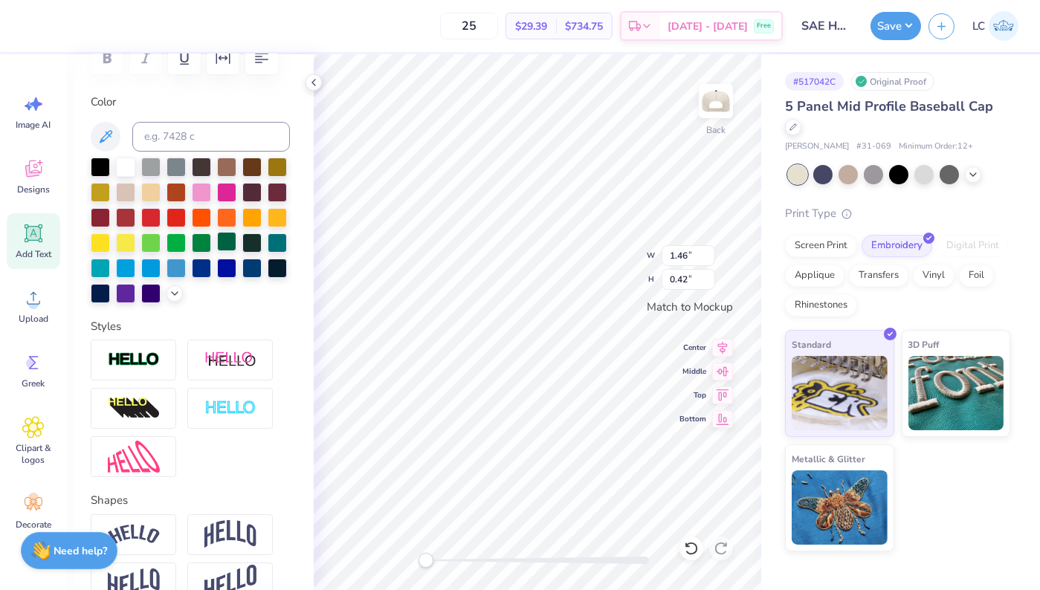
click at [232, 239] on div at bounding box center [226, 241] width 19 height 19
click at [247, 239] on div at bounding box center [251, 241] width 19 height 19
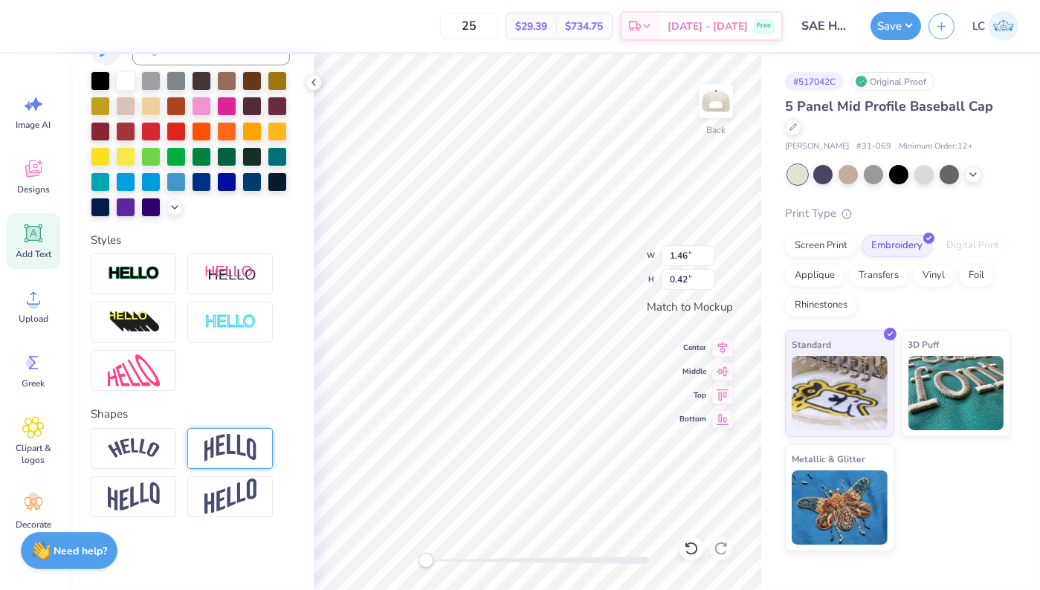
click at [221, 431] on div at bounding box center [229, 448] width 85 height 41
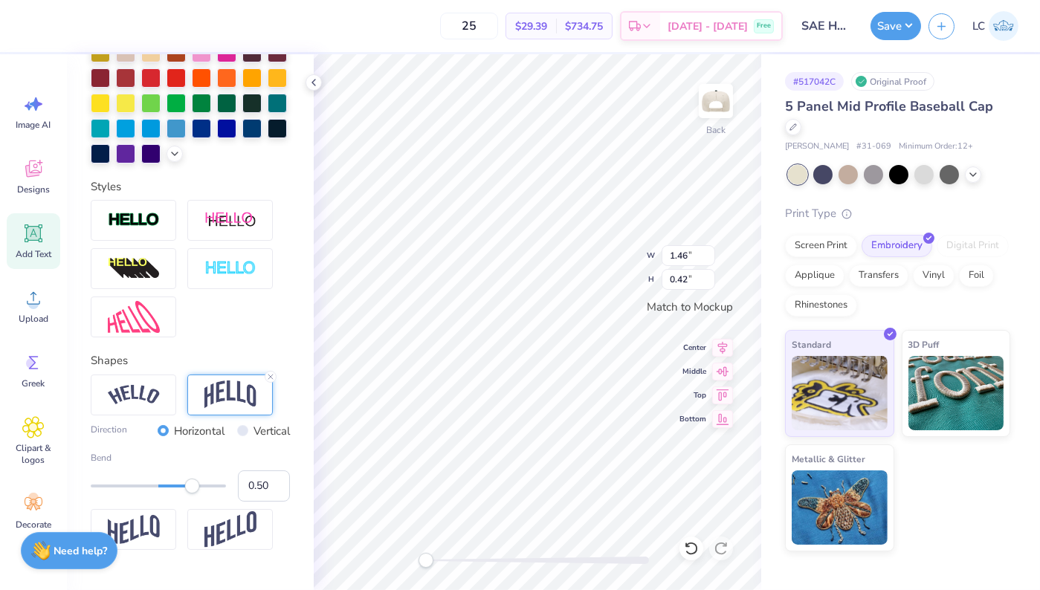
scroll to position [390, 0]
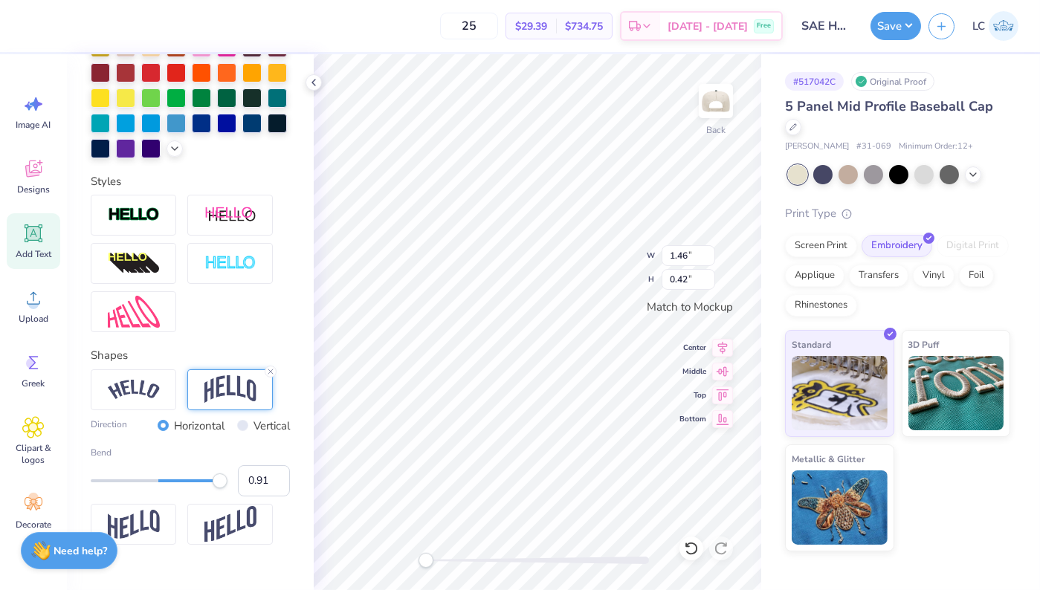
type input "0.90"
drag, startPoint x: 198, startPoint y: 479, endPoint x: 219, endPoint y: 479, distance: 20.1
click at [219, 479] on div "Accessibility label" at bounding box center [219, 480] width 15 height 15
type input "0.60"
drag, startPoint x: 219, startPoint y: 479, endPoint x: 199, endPoint y: 477, distance: 19.4
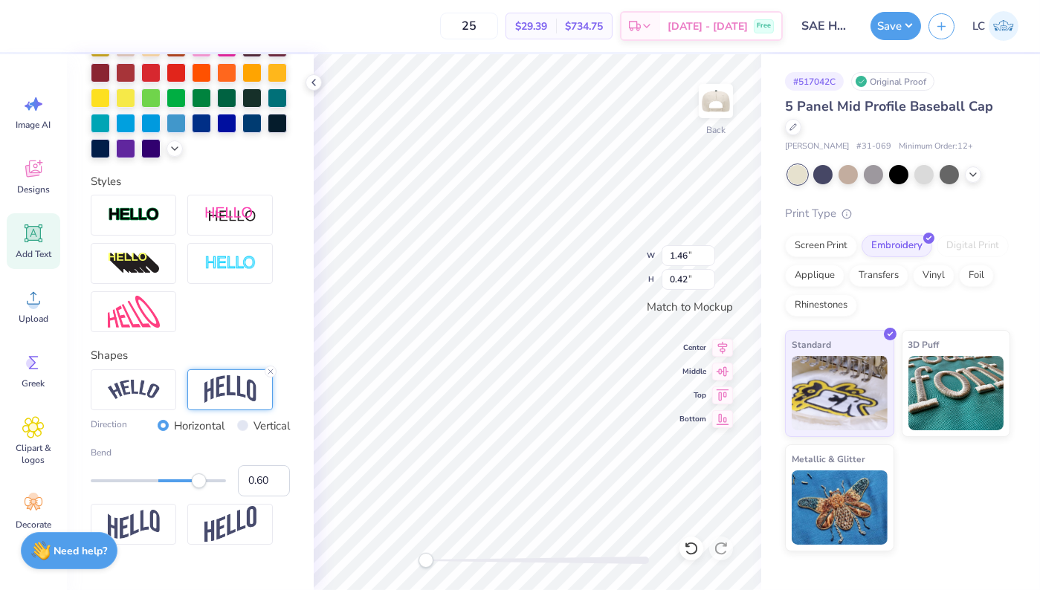
click at [199, 477] on div "Accessibility label" at bounding box center [199, 480] width 15 height 15
type input "0.55"
click at [195, 478] on div "Accessibility label" at bounding box center [195, 480] width 15 height 15
type input "3.43"
type input "2.10"
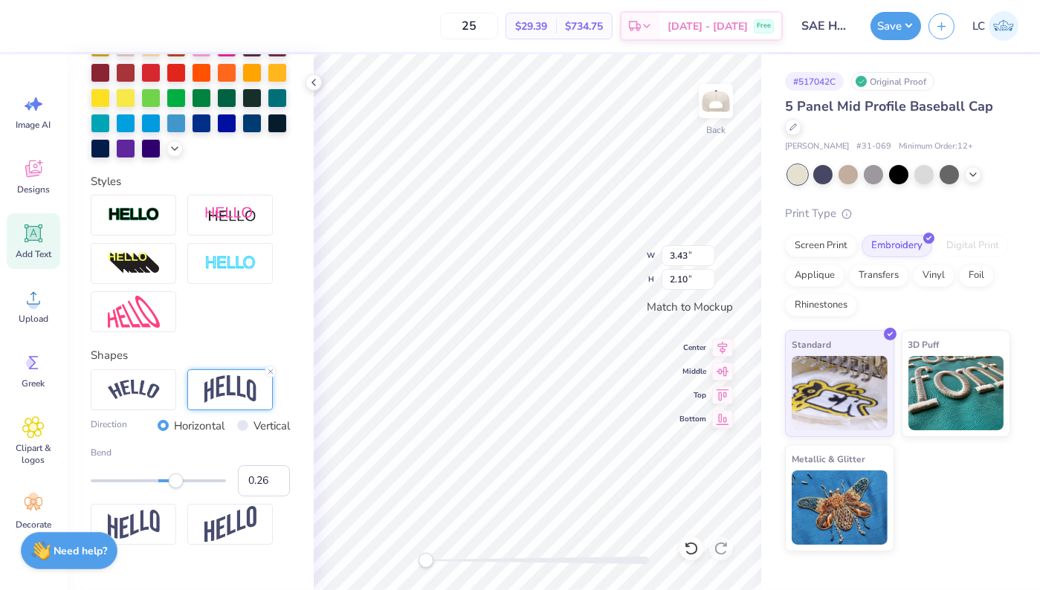
type input "0.25"
drag, startPoint x: 191, startPoint y: 484, endPoint x: 175, endPoint y: 484, distance: 15.6
click at [175, 484] on div "Accessibility label" at bounding box center [176, 480] width 15 height 15
type input "0.55"
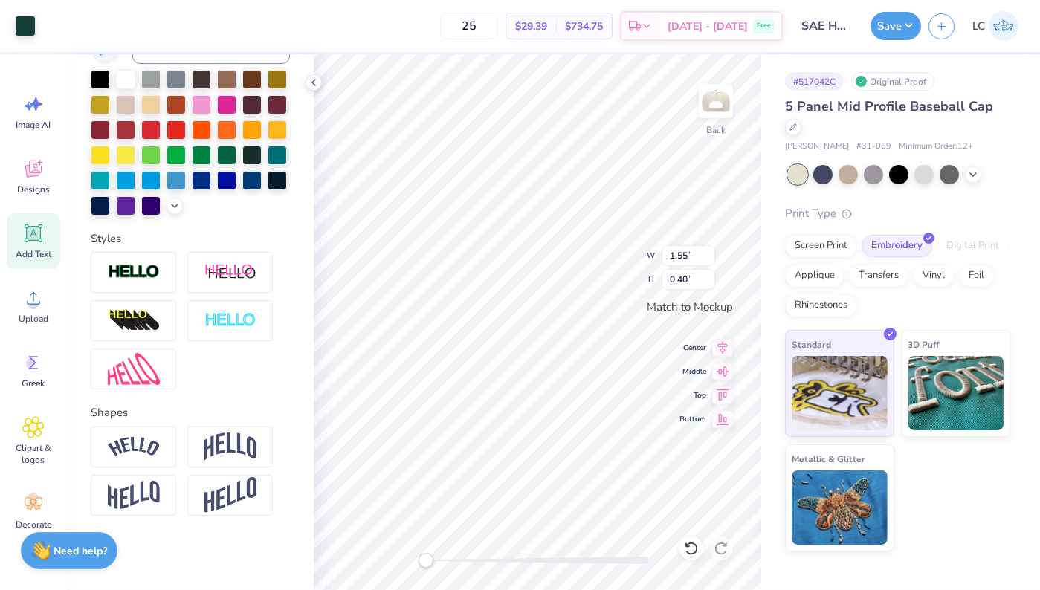
scroll to position [331, 0]
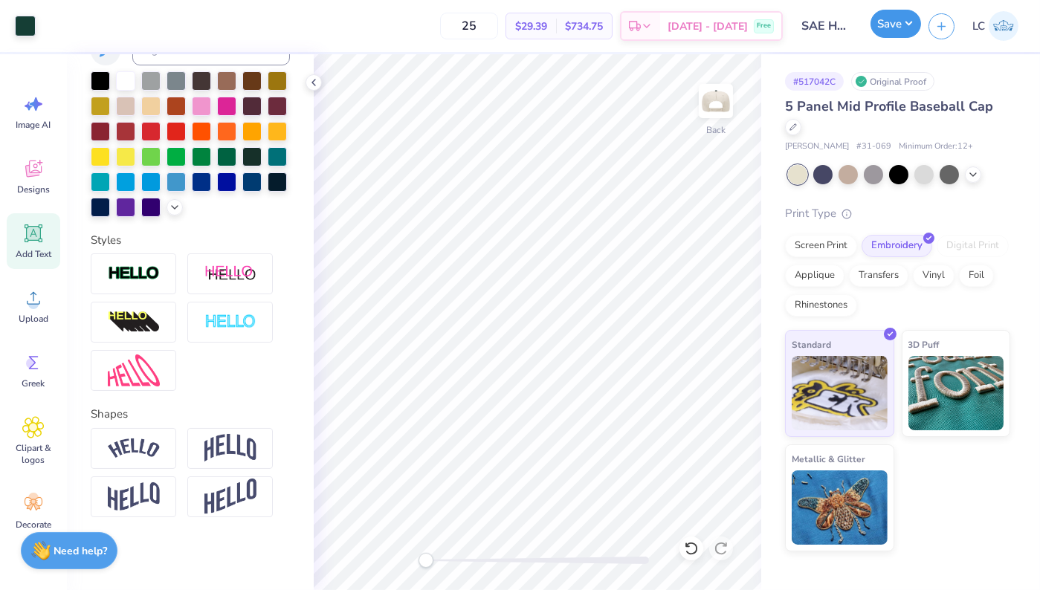
click at [889, 30] on button "Save" at bounding box center [895, 24] width 51 height 28
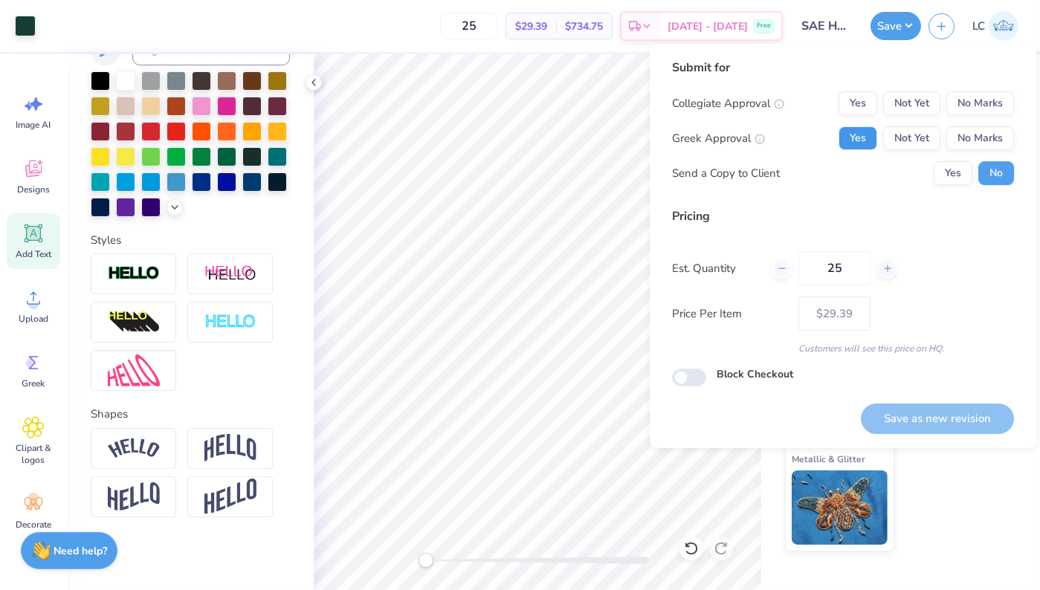
click at [873, 143] on button "Yes" at bounding box center [857, 138] width 39 height 24
click at [940, 105] on button "No Marks" at bounding box center [980, 103] width 68 height 24
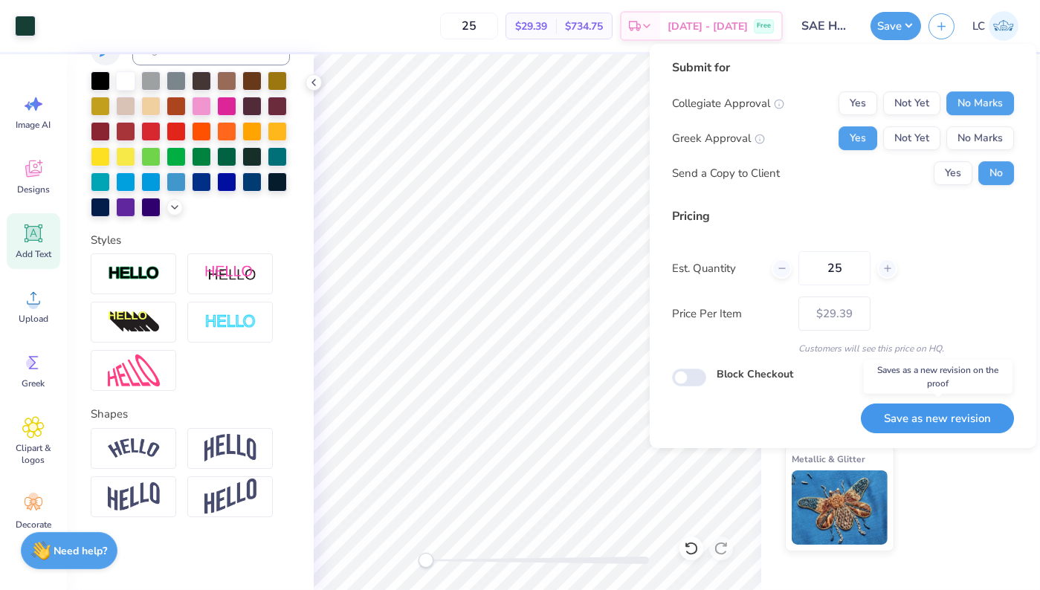
click at [940, 424] on button "Save as new revision" at bounding box center [937, 419] width 153 height 30
type input "$29.39"
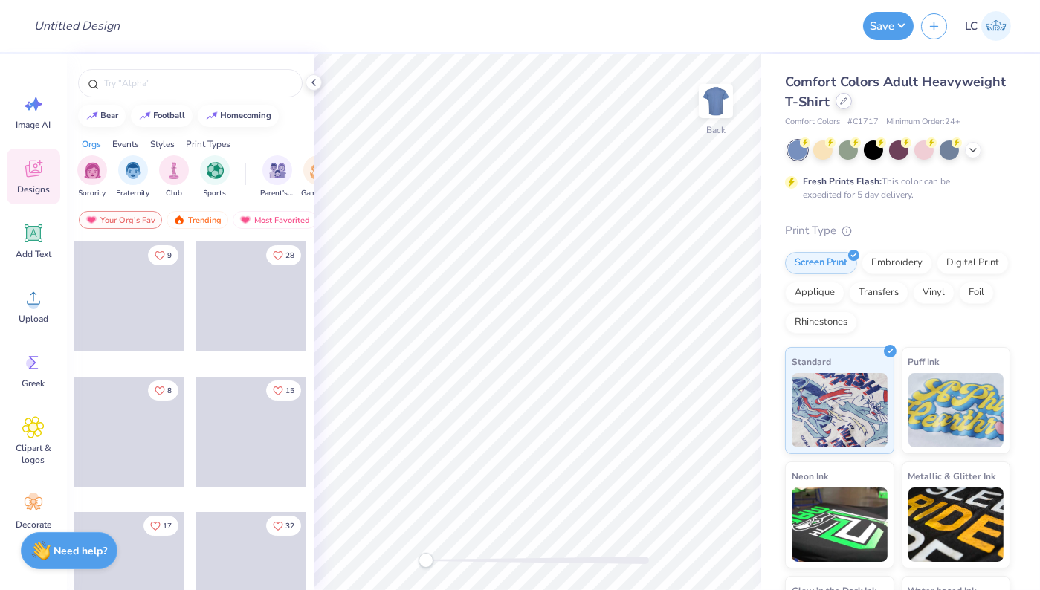
click at [850, 103] on div "Comfort Colors Adult Heavyweight T-Shirt" at bounding box center [897, 92] width 225 height 40
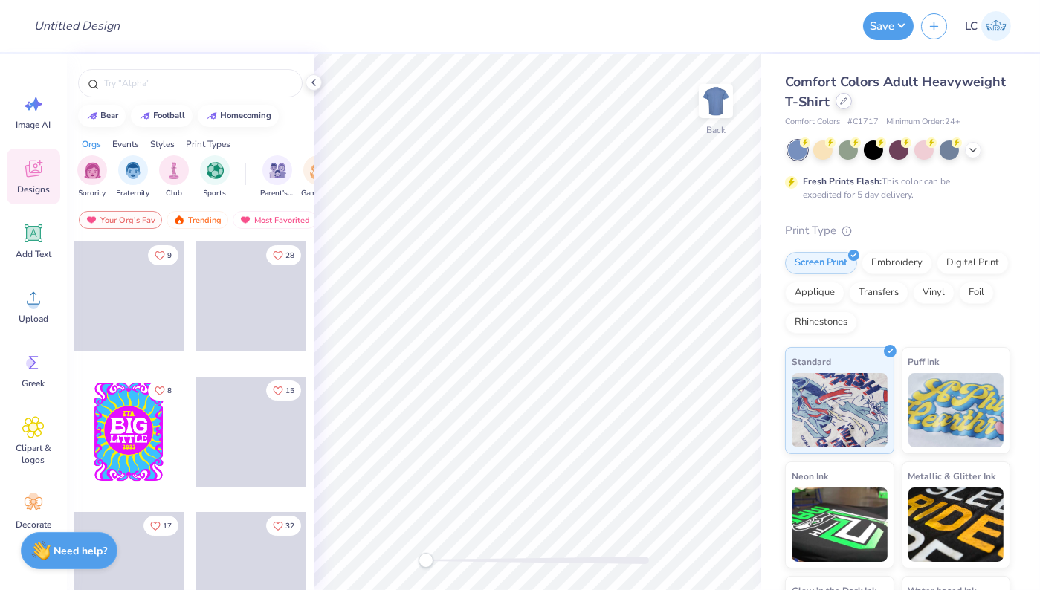
click at [844, 104] on icon at bounding box center [843, 100] width 7 height 7
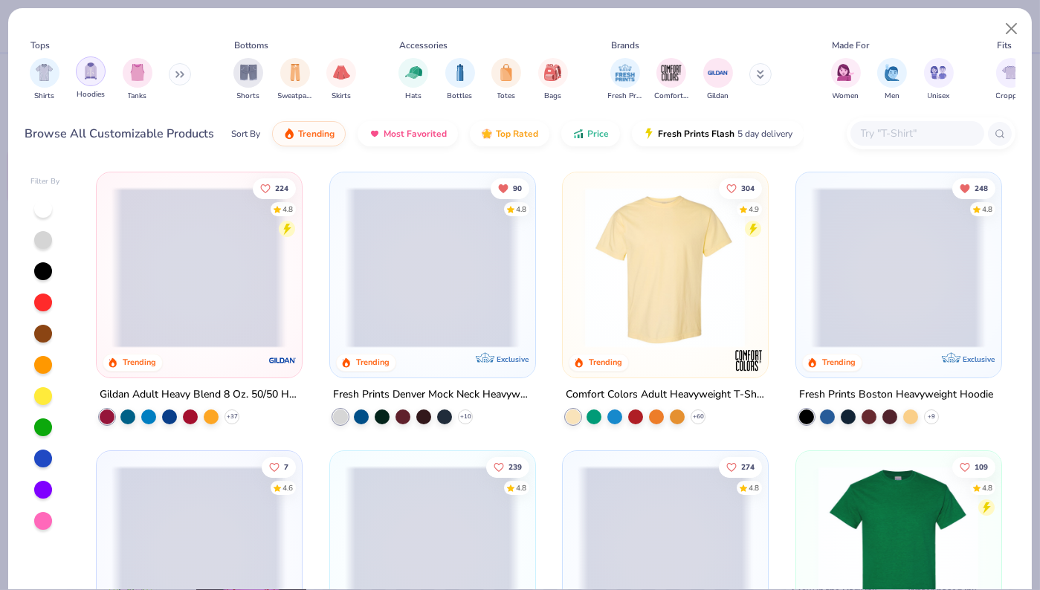
click at [87, 82] on div "filter for Hoodies" at bounding box center [91, 71] width 30 height 30
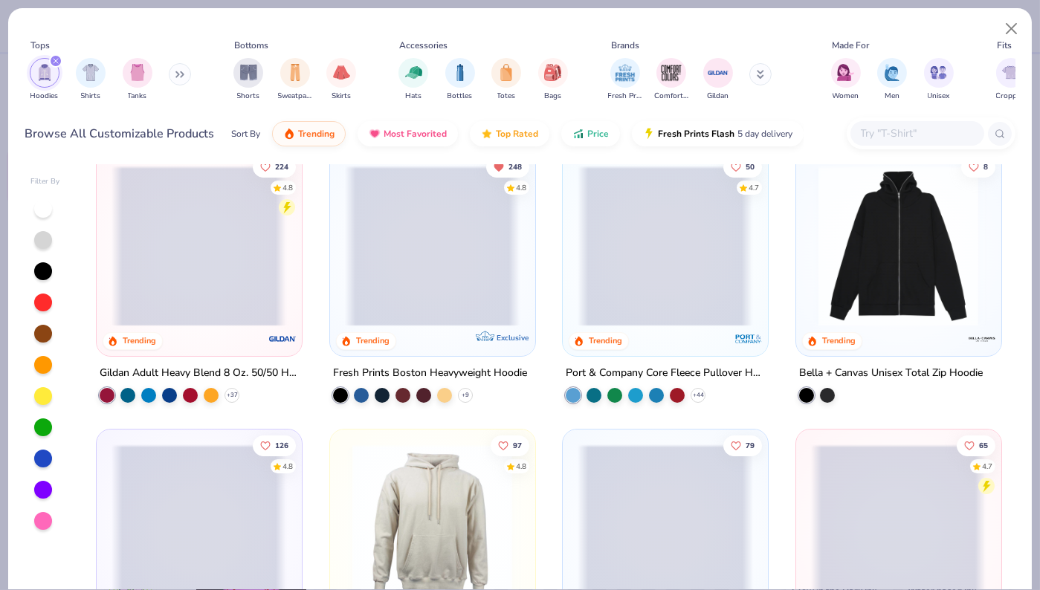
scroll to position [26, 0]
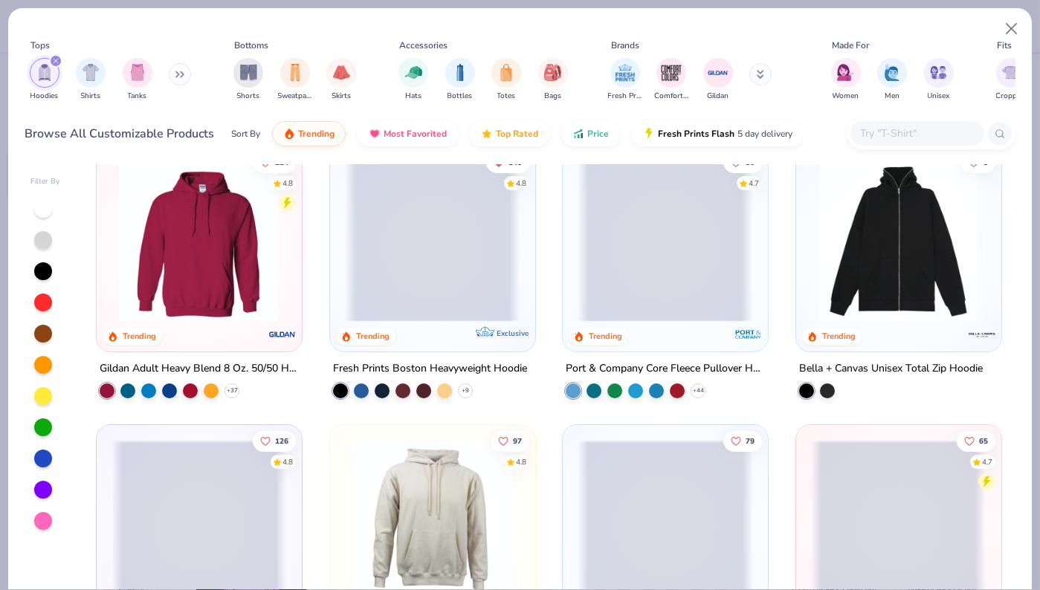
click at [207, 272] on img at bounding box center [198, 241] width 175 height 161
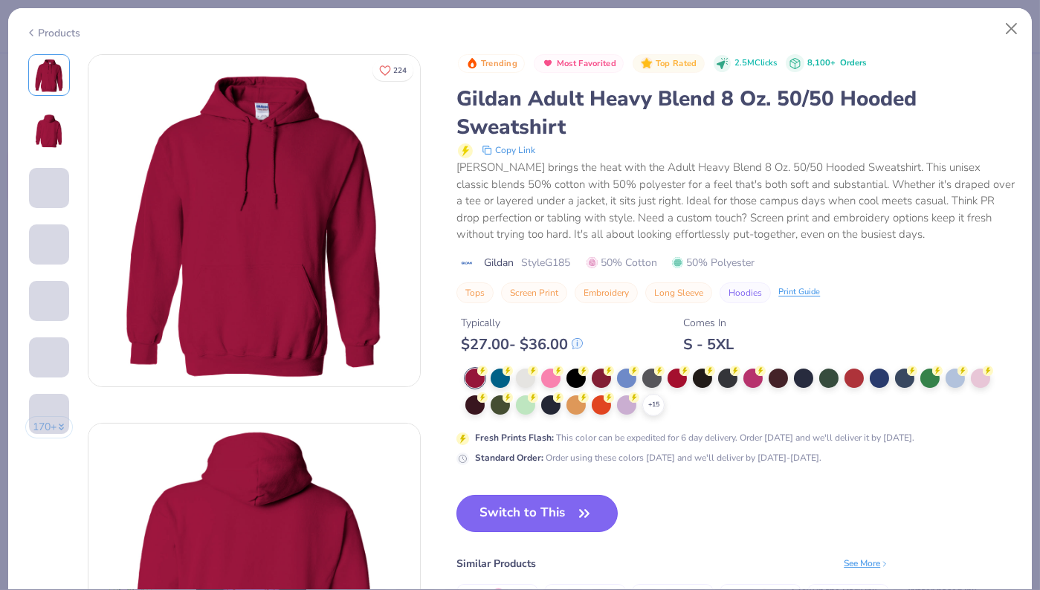
click at [504, 525] on button "Switch to This" at bounding box center [536, 513] width 161 height 37
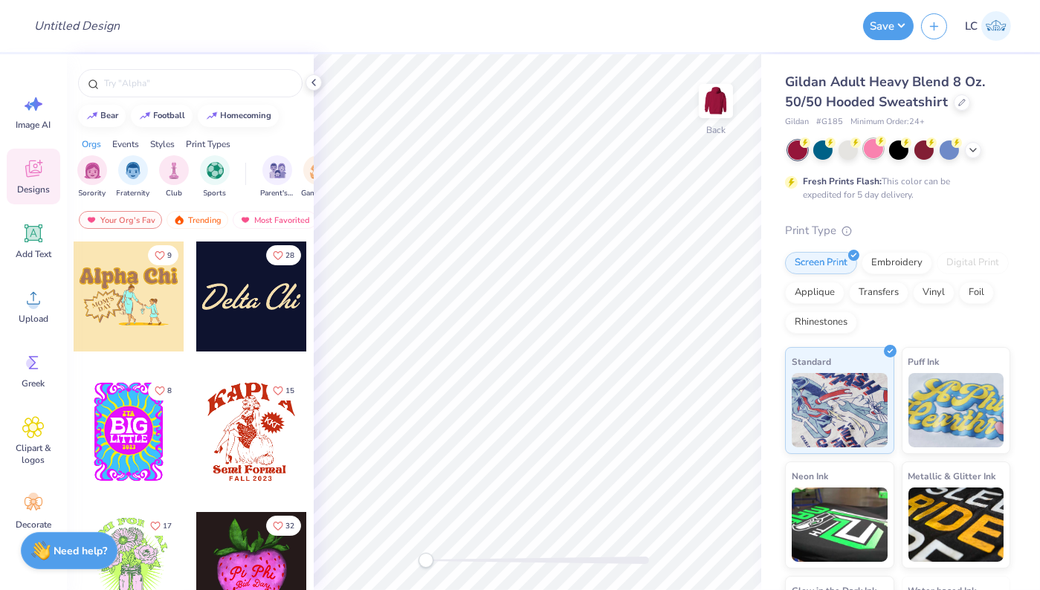
click at [878, 156] on div at bounding box center [873, 148] width 19 height 19
click at [135, 174] on img "filter for Fraternity" at bounding box center [133, 169] width 16 height 17
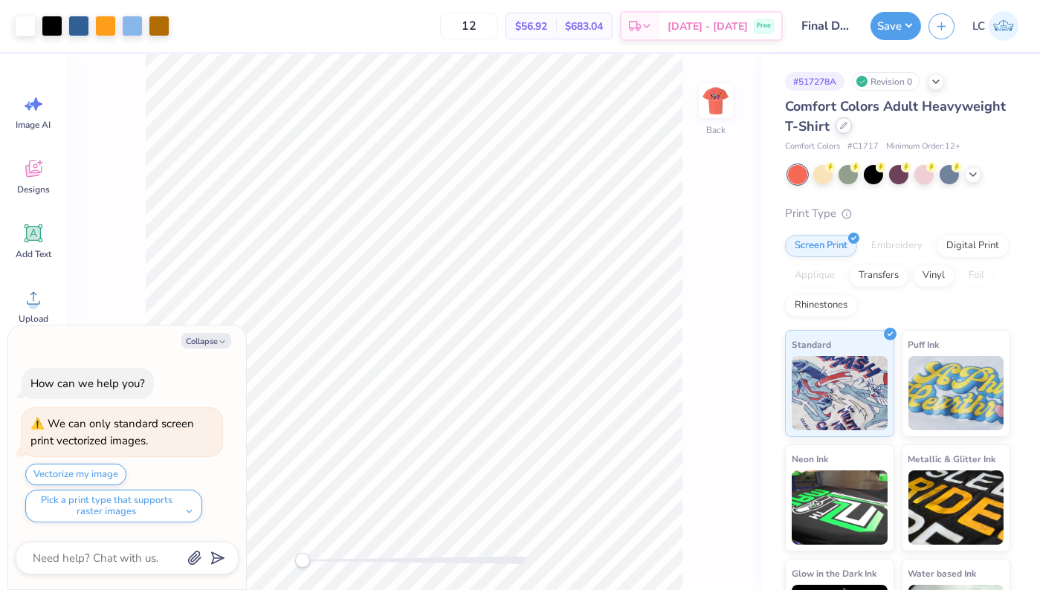
click at [841, 134] on div "Comfort Colors Adult Heavyweight T-Shirt" at bounding box center [897, 117] width 225 height 40
click at [845, 126] on icon at bounding box center [843, 125] width 7 height 7
type textarea "x"
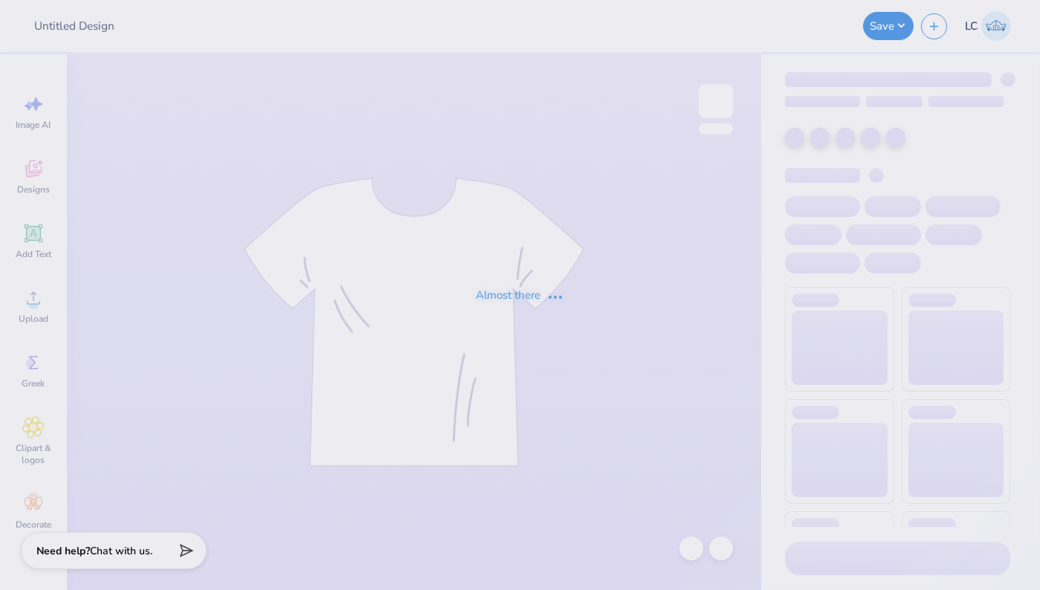
type input "Final Design"
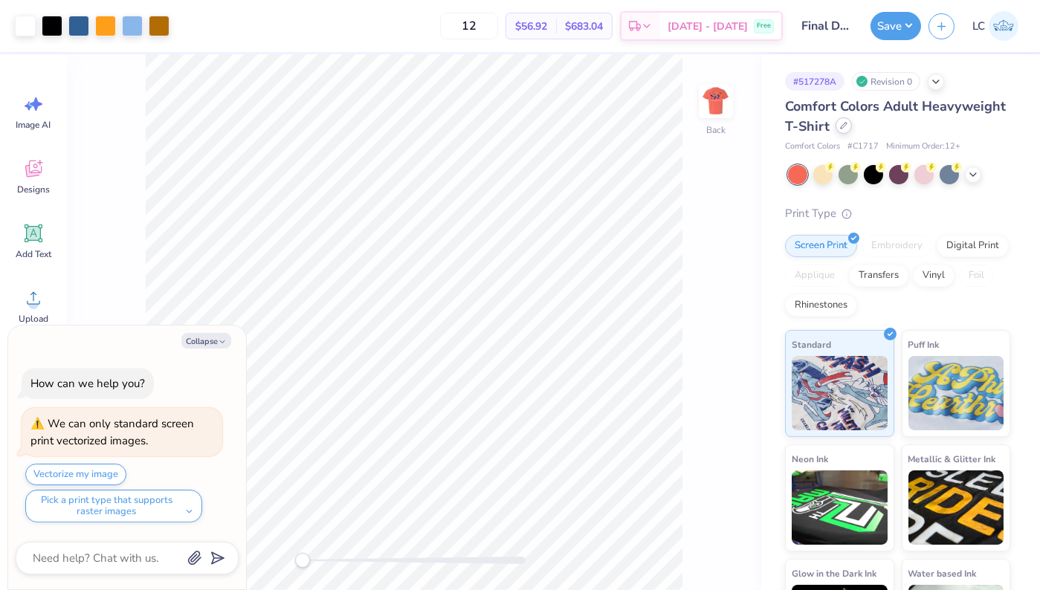
click at [845, 133] on div "Comfort Colors Adult Heavyweight T-Shirt" at bounding box center [897, 117] width 225 height 40
click at [841, 129] on icon at bounding box center [844, 126] width 6 height 6
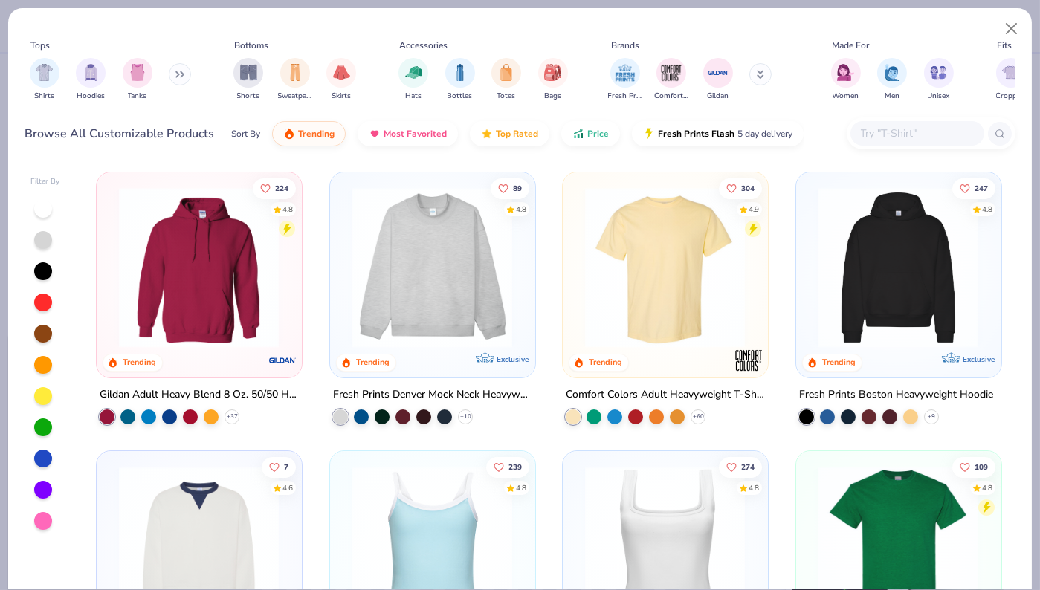
type textarea "x"
click at [927, 129] on input "text" at bounding box center [916, 133] width 114 height 17
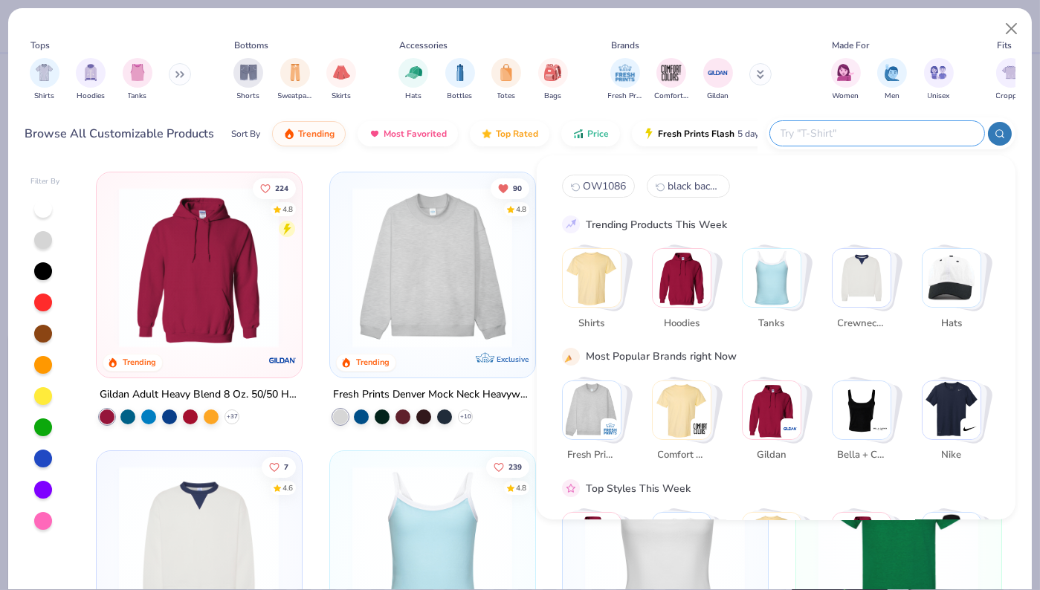
paste input "4800"
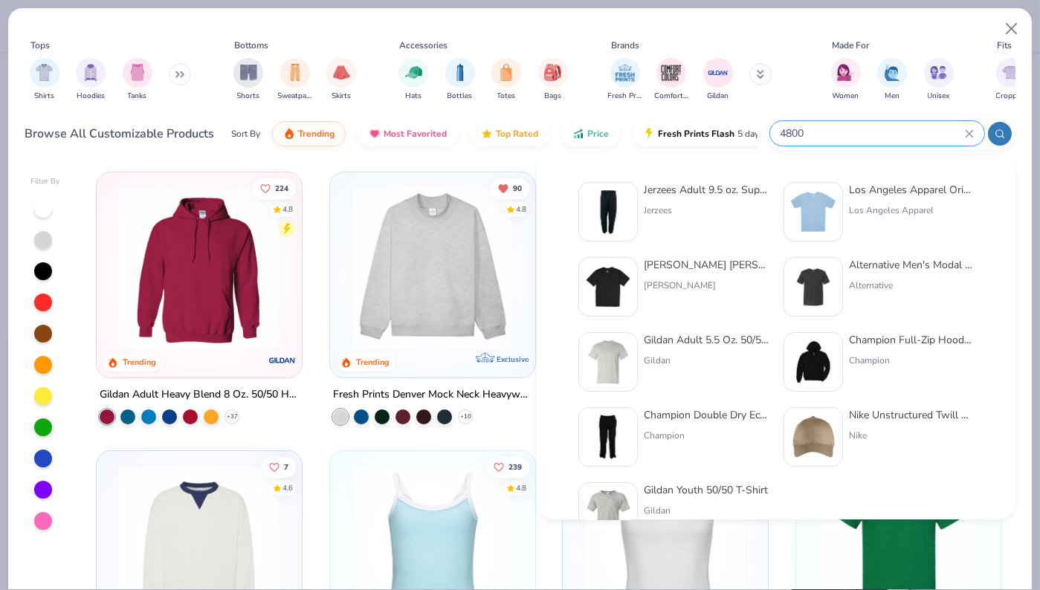
type input "4800"
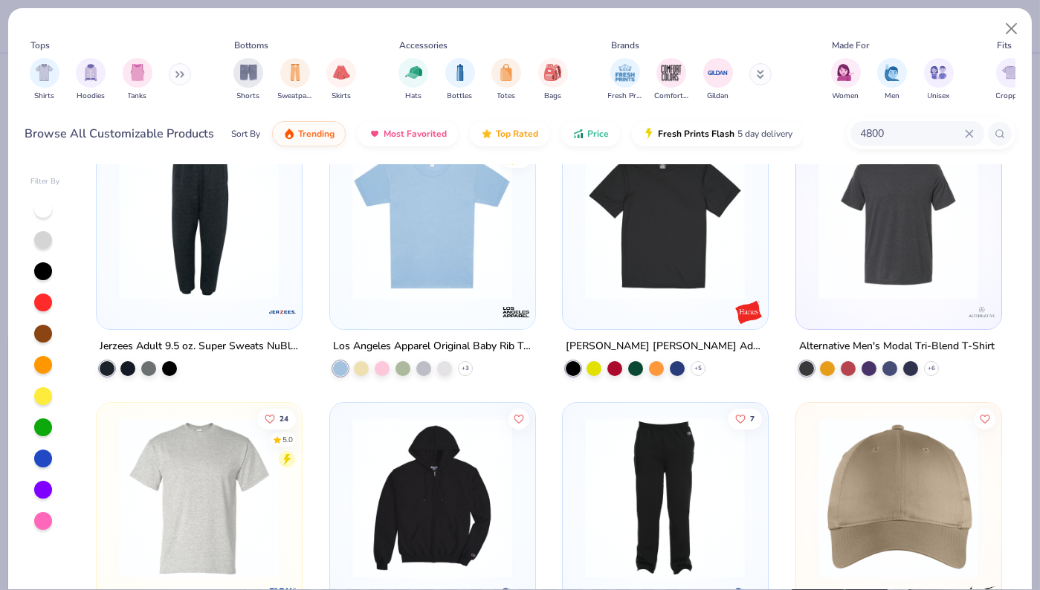
scroll to position [415, 0]
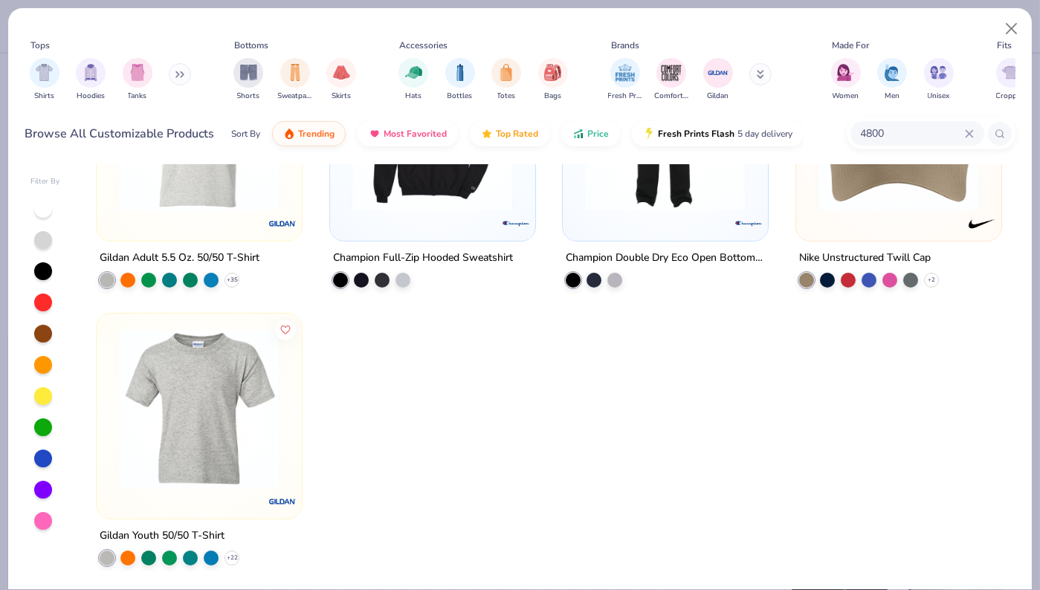
click at [532, 389] on div at bounding box center [432, 452] width 207 height 278
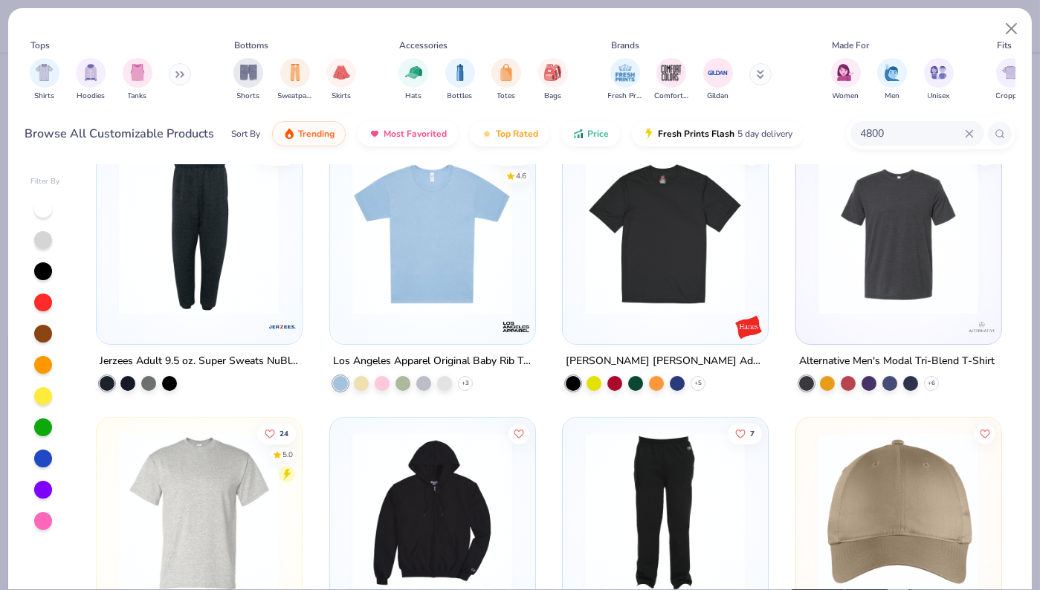
scroll to position [0, 0]
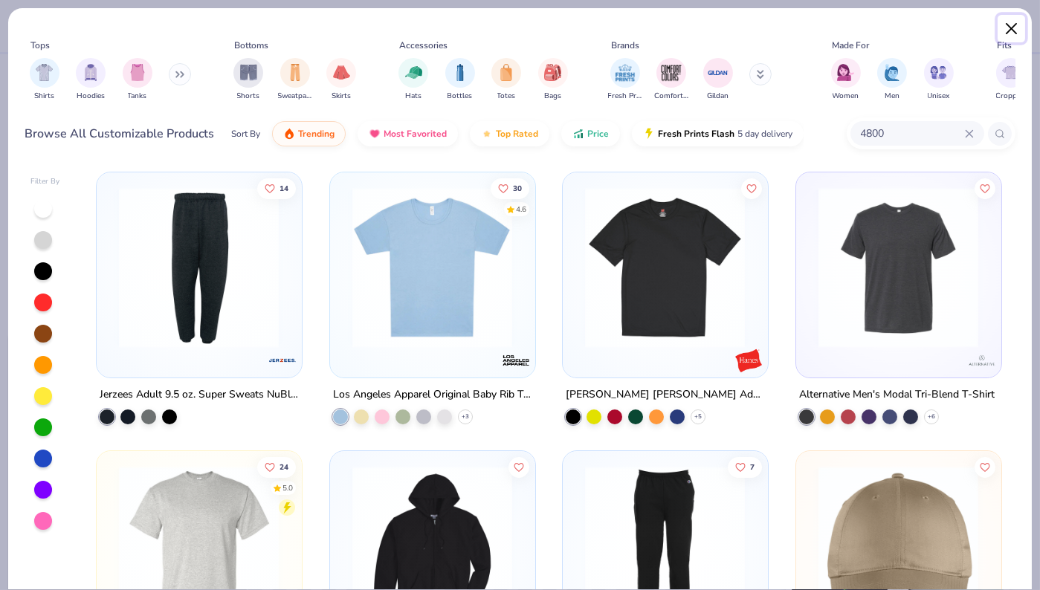
click at [1012, 25] on button "Close" at bounding box center [1011, 29] width 28 height 28
type textarea "x"
